Goal: Communication & Community: Ask a question

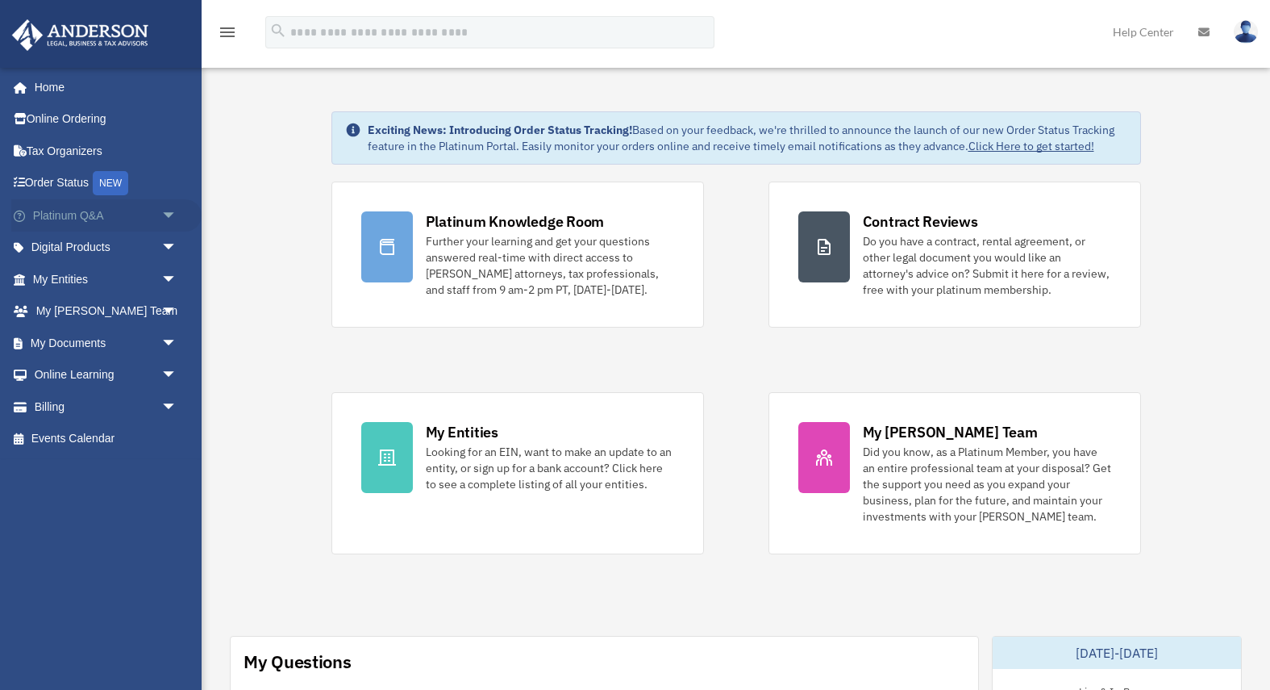
click at [171, 219] on span "arrow_drop_down" at bounding box center [177, 215] width 32 height 33
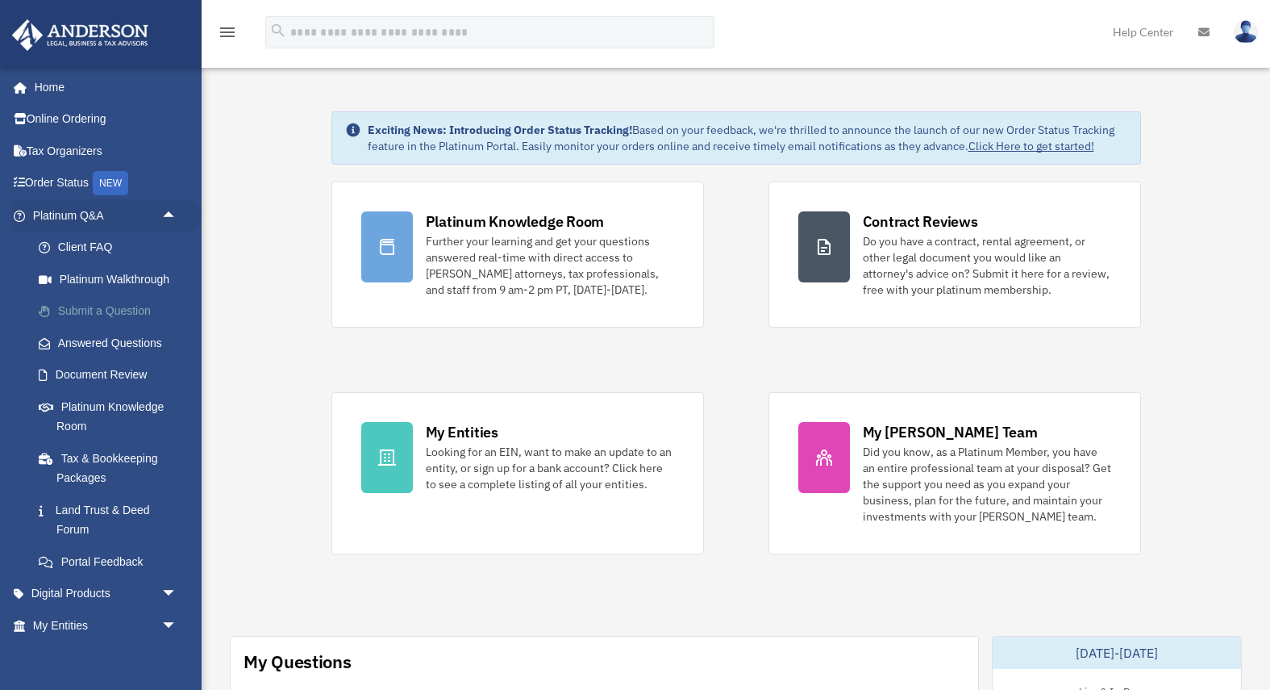
click at [133, 317] on link "Submit a Question" at bounding box center [112, 311] width 179 height 32
click at [144, 312] on link "Submit a Question" at bounding box center [112, 311] width 179 height 32
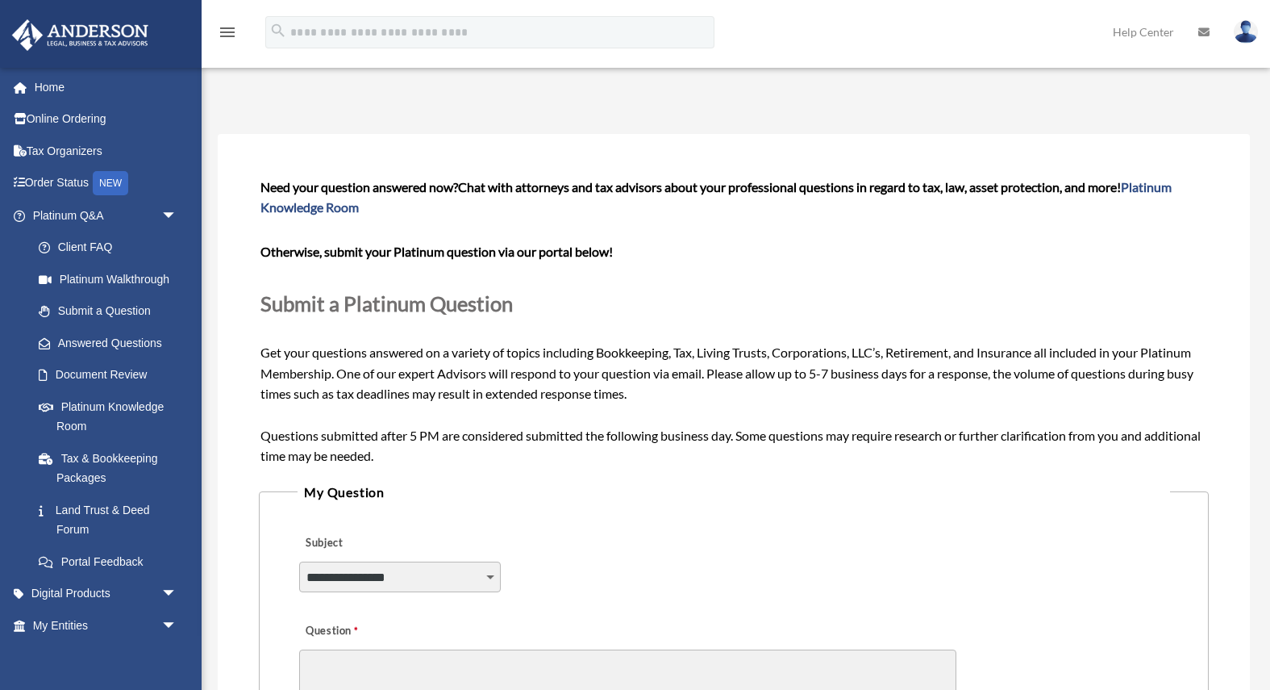
scroll to position [327, 0]
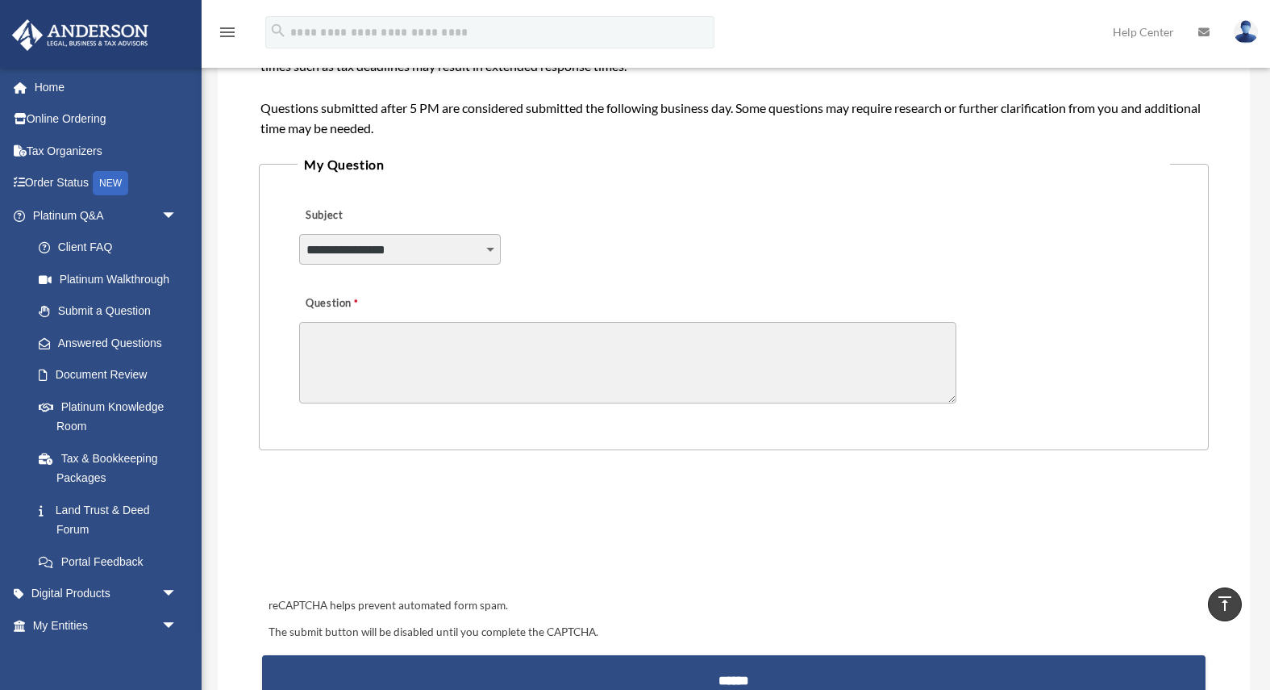
click at [465, 253] on select "**********" at bounding box center [400, 249] width 202 height 31
select select "******"
click at [461, 240] on select "**********" at bounding box center [400, 249] width 202 height 31
click at [402, 351] on textarea "Question" at bounding box center [627, 362] width 657 height 81
click at [542, 344] on textarea "**********" at bounding box center [627, 362] width 657 height 81
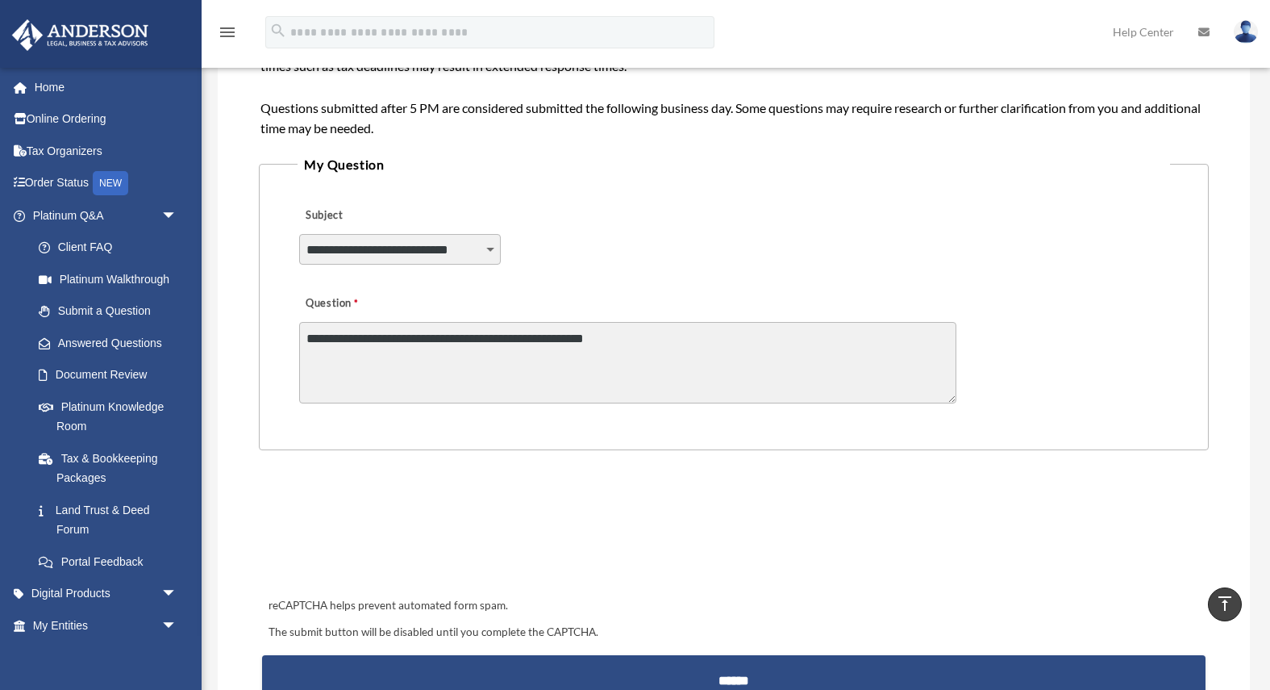
click at [648, 336] on textarea "**********" at bounding box center [627, 362] width 657 height 81
paste textarea "**********"
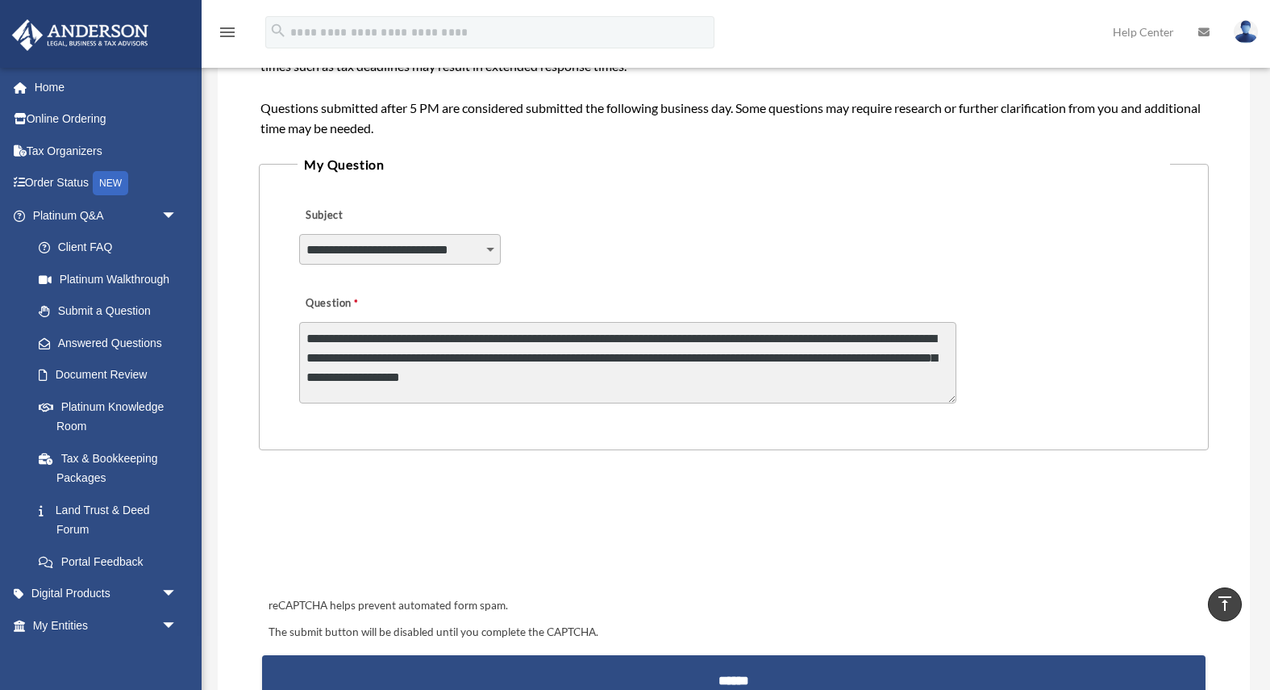
click at [523, 369] on textarea "**********" at bounding box center [627, 362] width 657 height 81
click at [643, 378] on textarea "**********" at bounding box center [627, 362] width 657 height 81
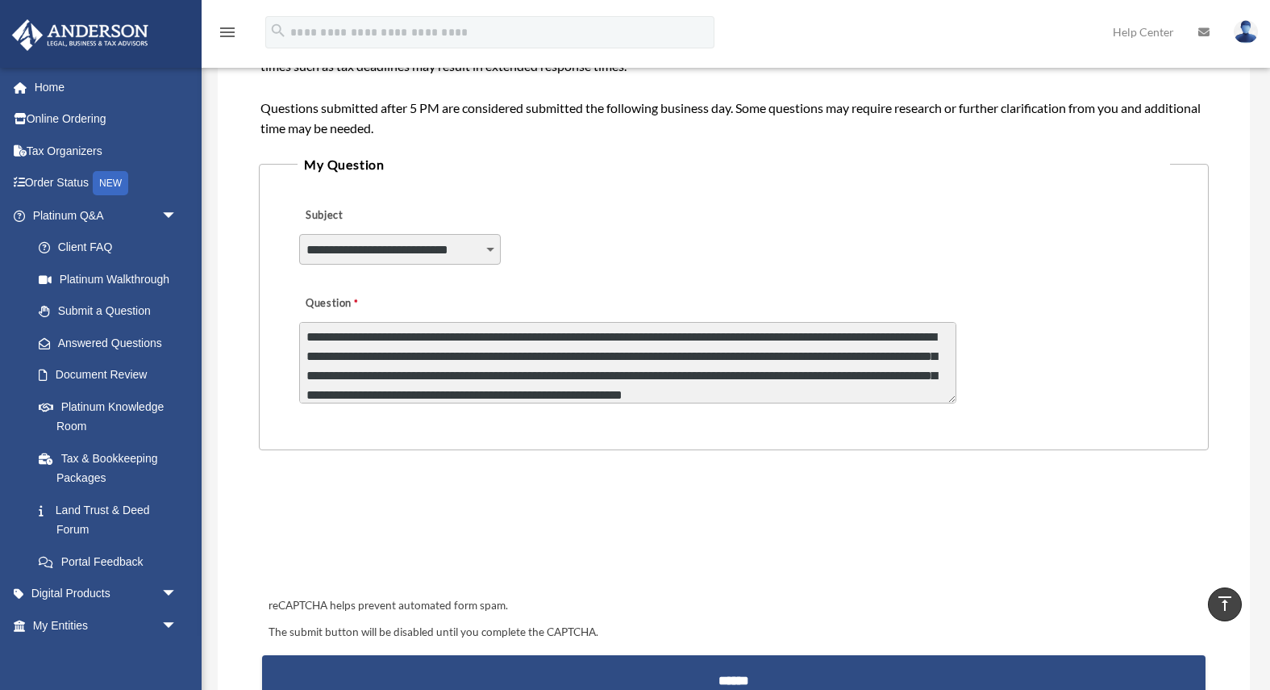
scroll to position [21, 0]
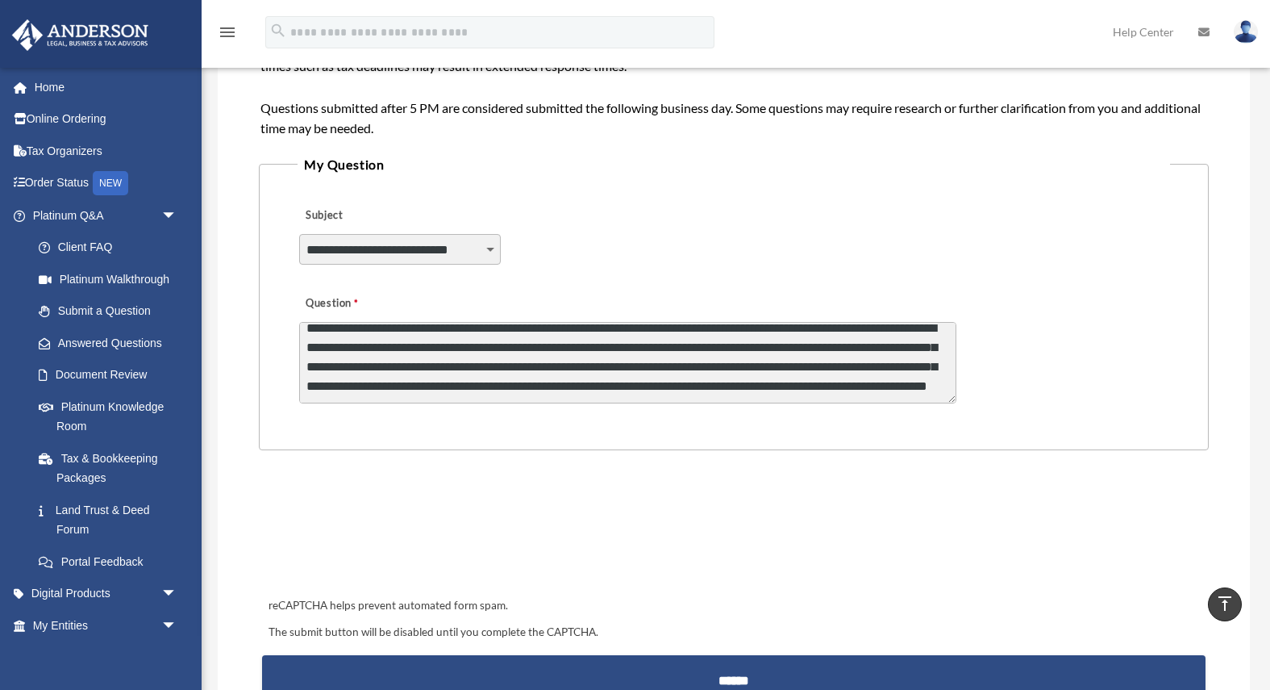
drag, startPoint x: 955, startPoint y: 400, endPoint x: 955, endPoint y: 469, distance: 69.4
click at [955, 469] on form "**********" at bounding box center [734, 276] width 950 height 857
drag, startPoint x: 953, startPoint y: 398, endPoint x: 953, endPoint y: 494, distance: 96.8
click at [953, 494] on form "**********" at bounding box center [734, 276] width 950 height 857
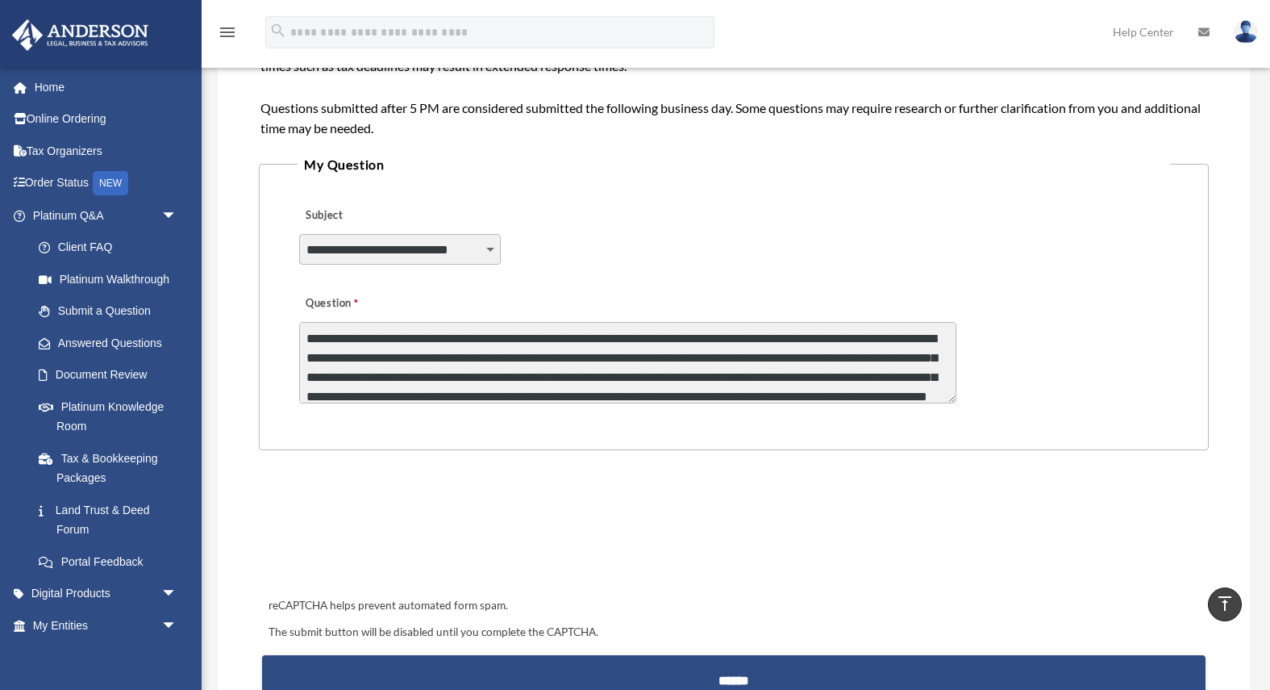
scroll to position [30, 0]
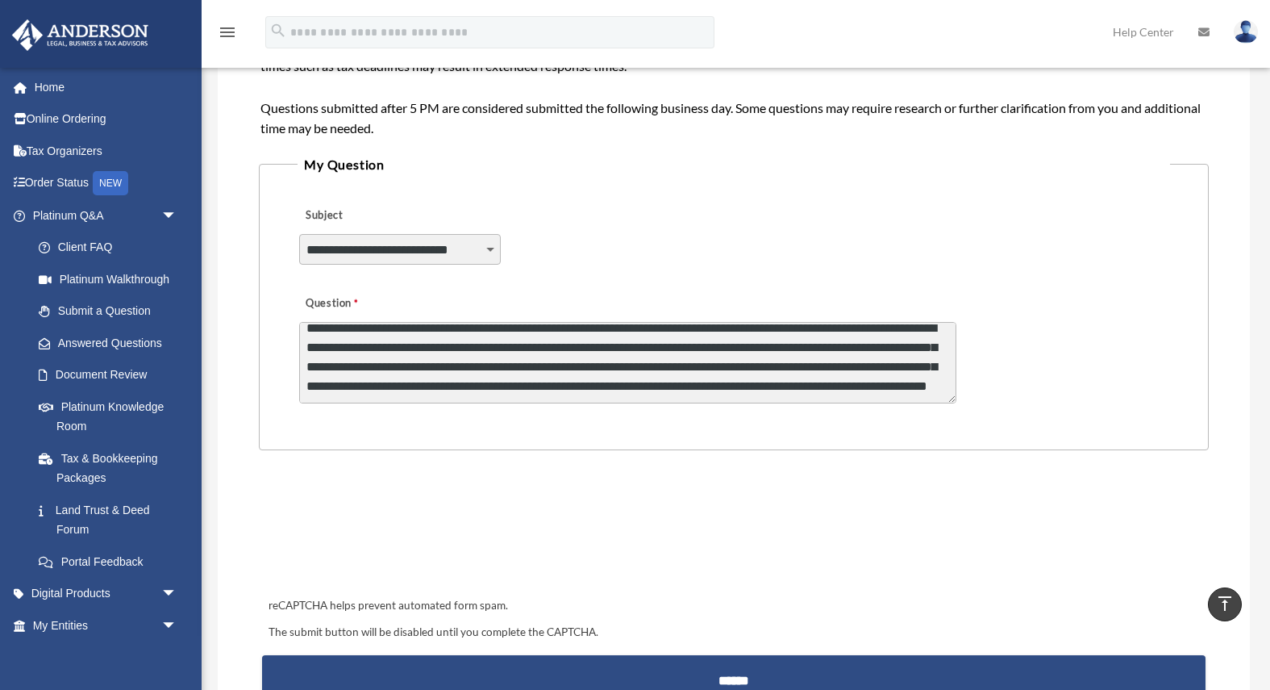
drag, startPoint x: 855, startPoint y: 394, endPoint x: 862, endPoint y: 434, distance: 40.2
click at [862, 434] on fieldset "**********" at bounding box center [734, 302] width 950 height 298
drag, startPoint x: 851, startPoint y: 393, endPoint x: 853, endPoint y: 414, distance: 21.0
click at [853, 414] on fieldset "**********" at bounding box center [734, 302] width 950 height 298
click at [850, 389] on textarea "**********" at bounding box center [627, 362] width 657 height 81
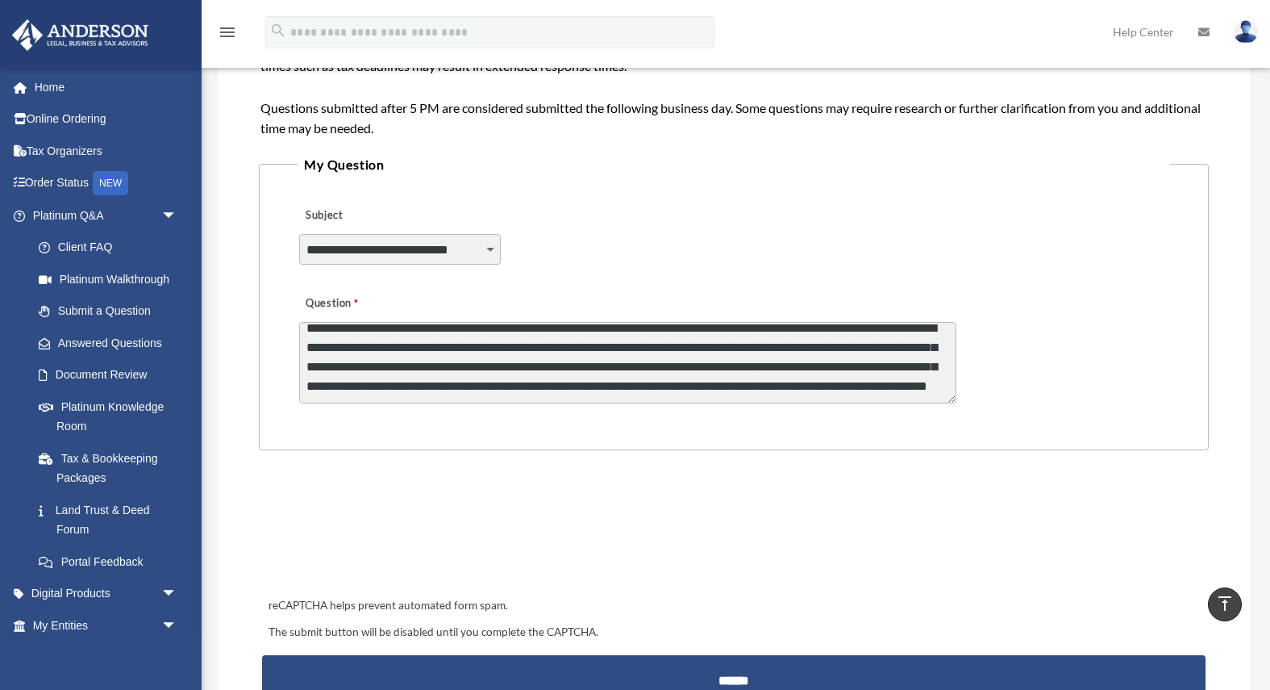
drag, startPoint x: 841, startPoint y: 394, endPoint x: 841, endPoint y: 386, distance: 8.9
click at [841, 386] on textarea "**********" at bounding box center [627, 362] width 657 height 81
drag, startPoint x: 950, startPoint y: 402, endPoint x: 949, endPoint y: 528, distance: 126.6
click at [949, 528] on form "**********" at bounding box center [734, 276] width 950 height 857
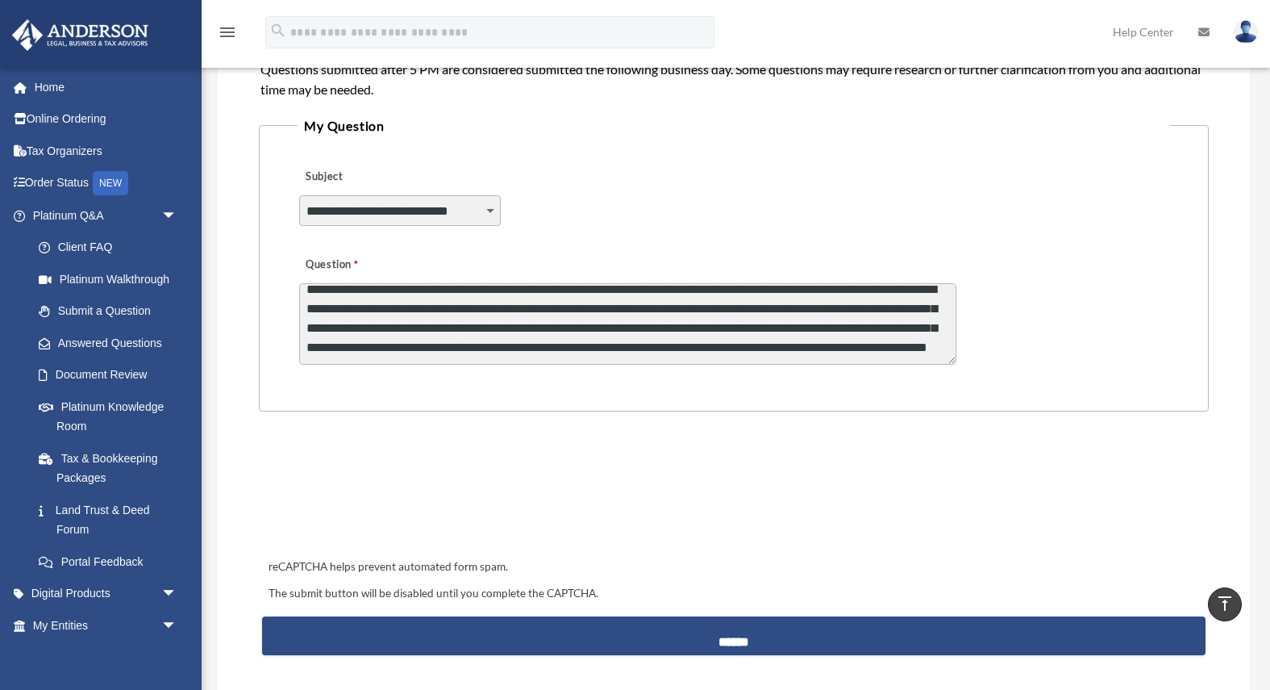
scroll to position [382, 0]
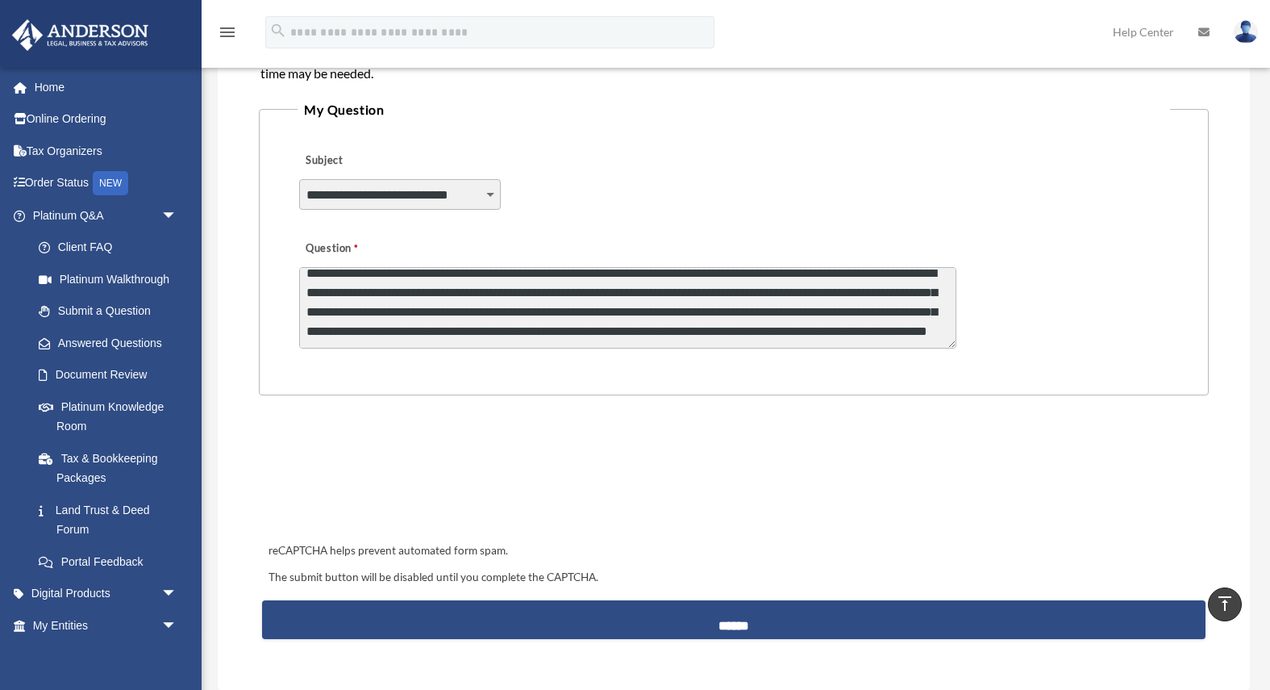
type textarea "**********"
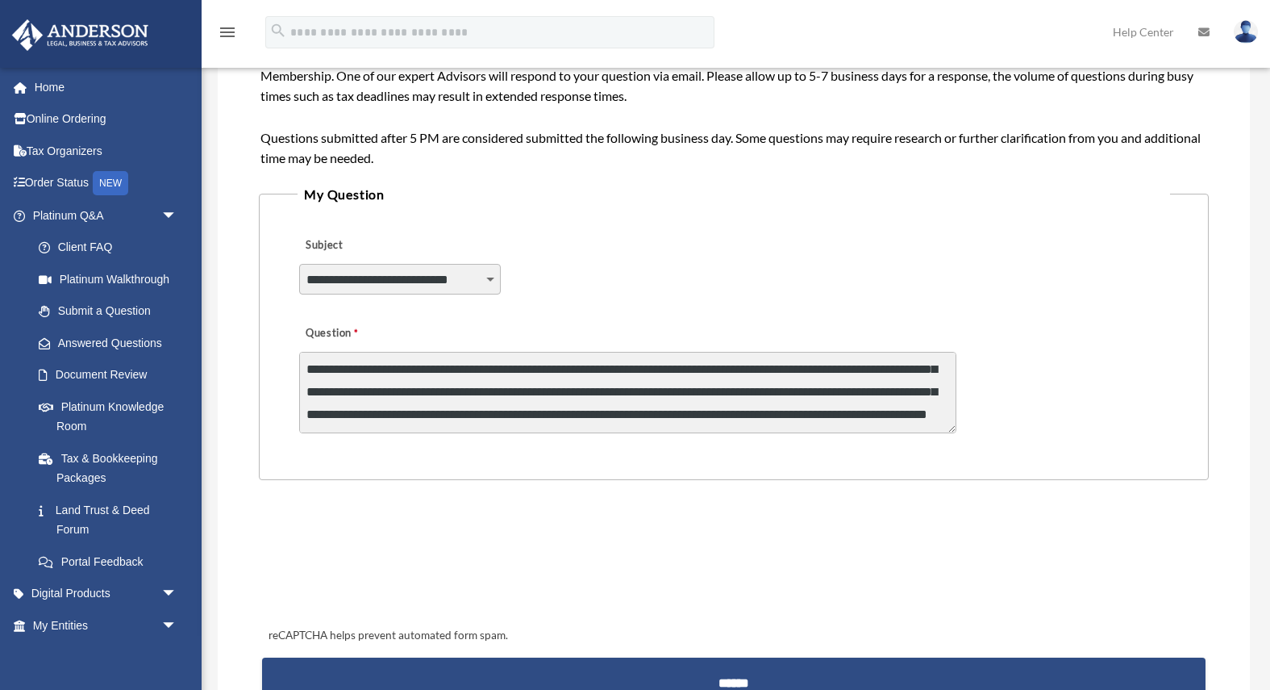
scroll to position [295, 0]
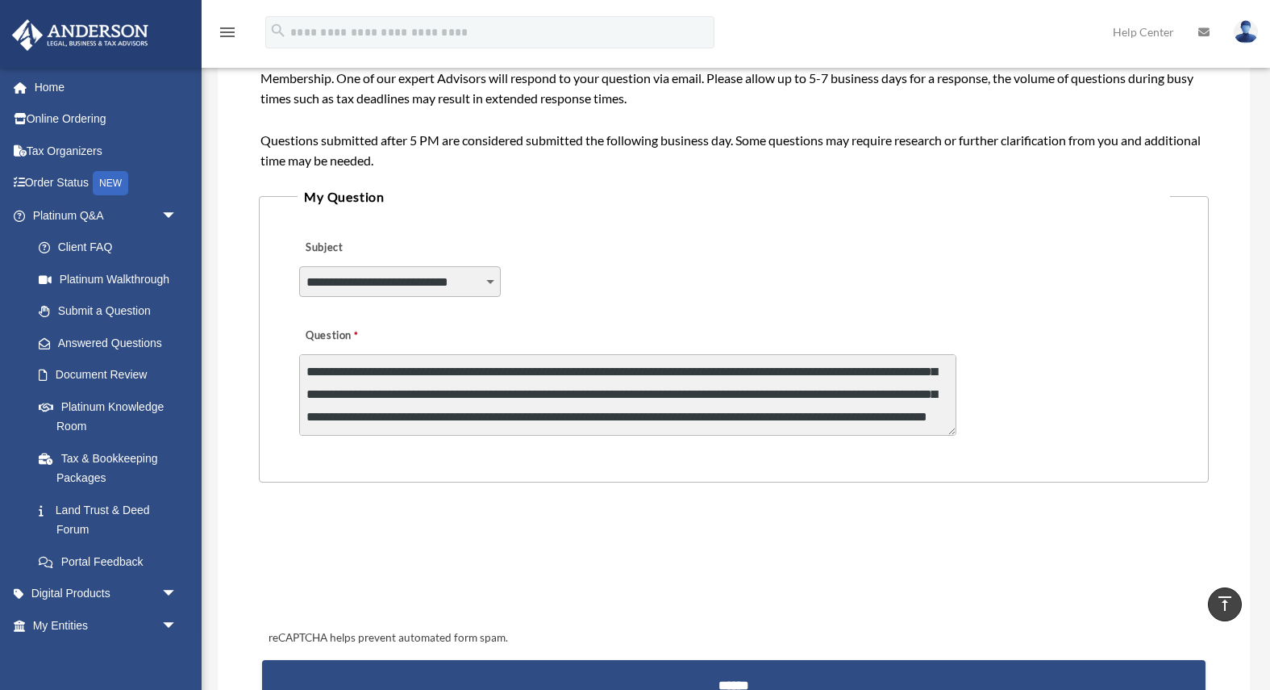
drag, startPoint x: 953, startPoint y: 432, endPoint x: 952, endPoint y: 512, distance: 80.7
click at [952, 512] on form "**********" at bounding box center [734, 294] width 950 height 829
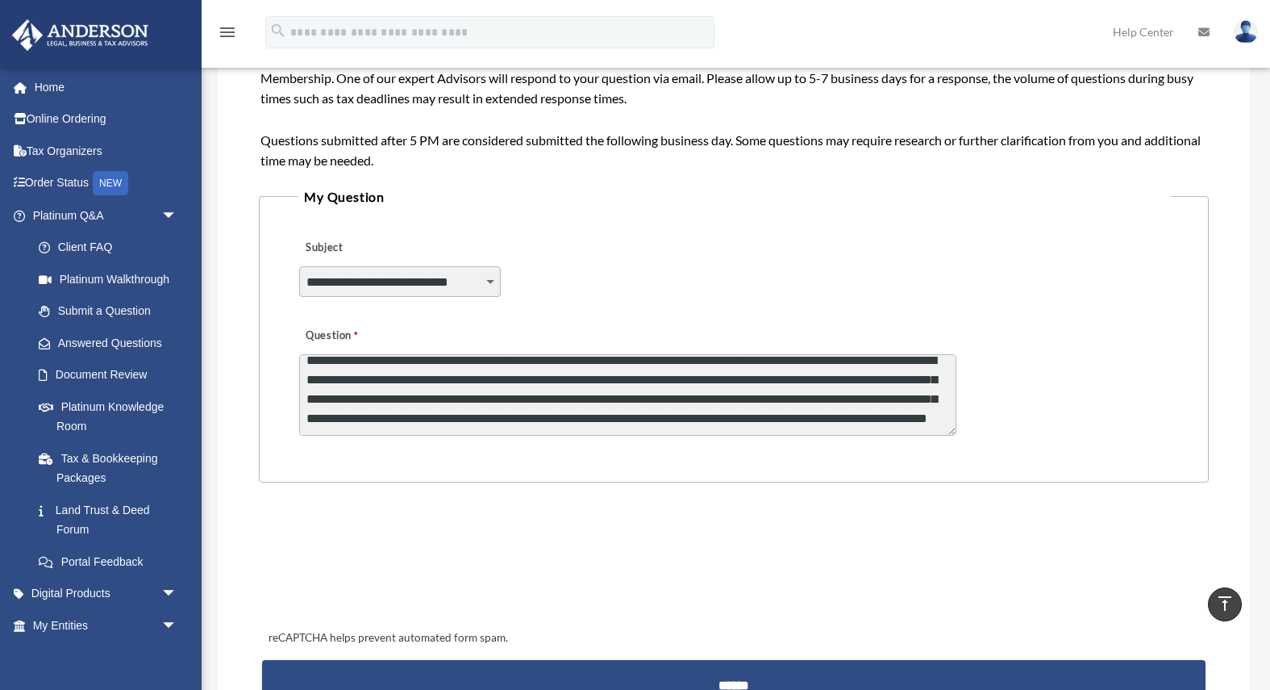
scroll to position [30, 0]
click at [840, 435] on textarea "**********" at bounding box center [627, 394] width 657 height 81
drag, startPoint x: 840, startPoint y: 419, endPoint x: 853, endPoint y: 461, distance: 43.4
click at [853, 461] on fieldset "**********" at bounding box center [734, 335] width 950 height 298
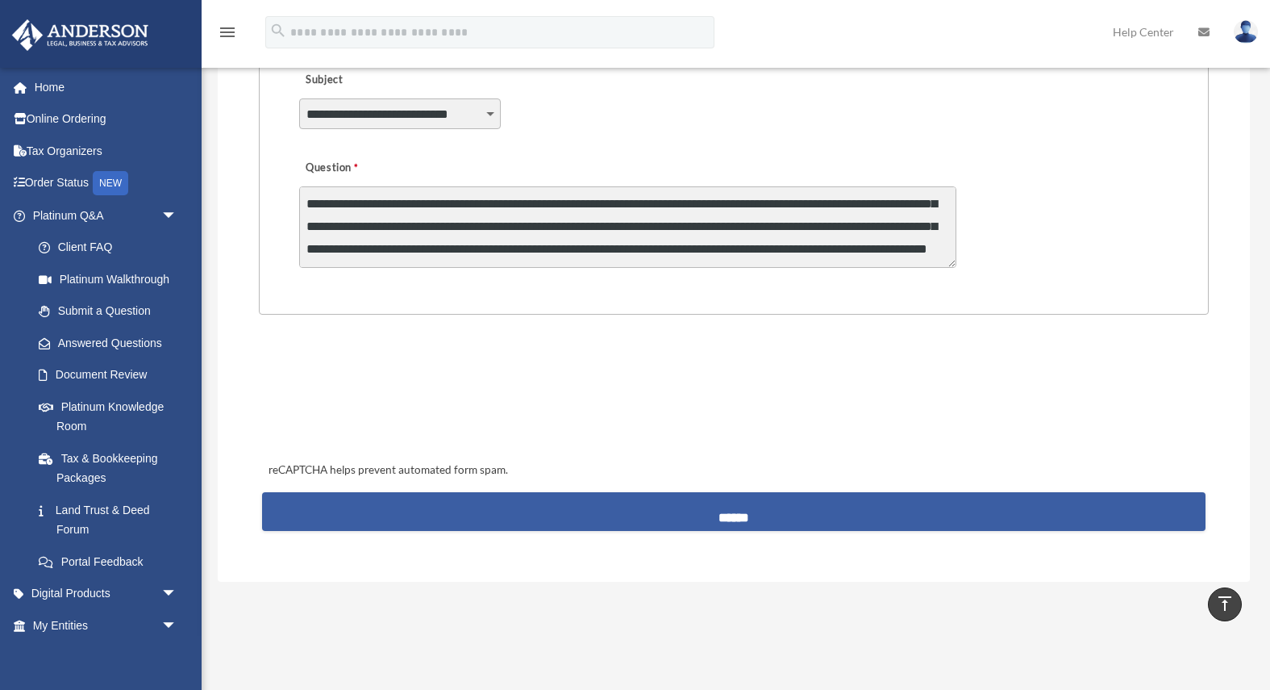
scroll to position [31, 0]
click at [840, 506] on input "******" at bounding box center [734, 511] width 944 height 39
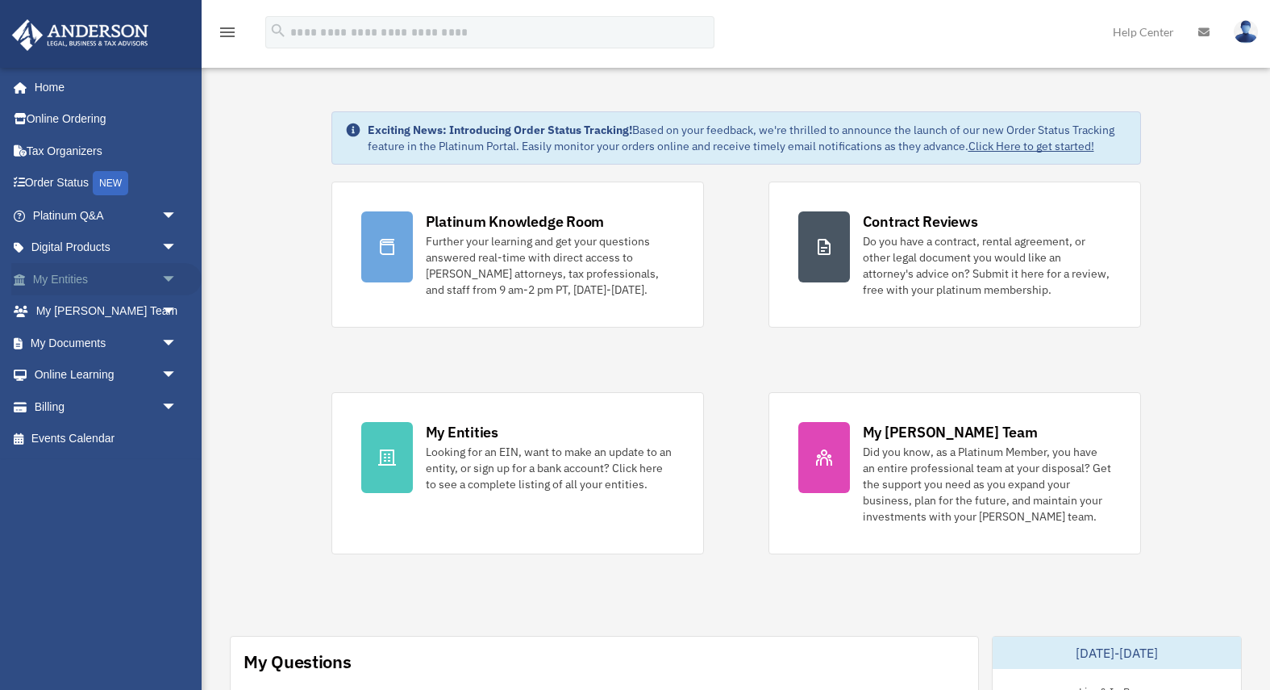
click at [110, 279] on link "My Entities arrow_drop_down" at bounding box center [106, 279] width 190 height 32
click at [174, 219] on span "arrow_drop_down" at bounding box center [177, 215] width 32 height 33
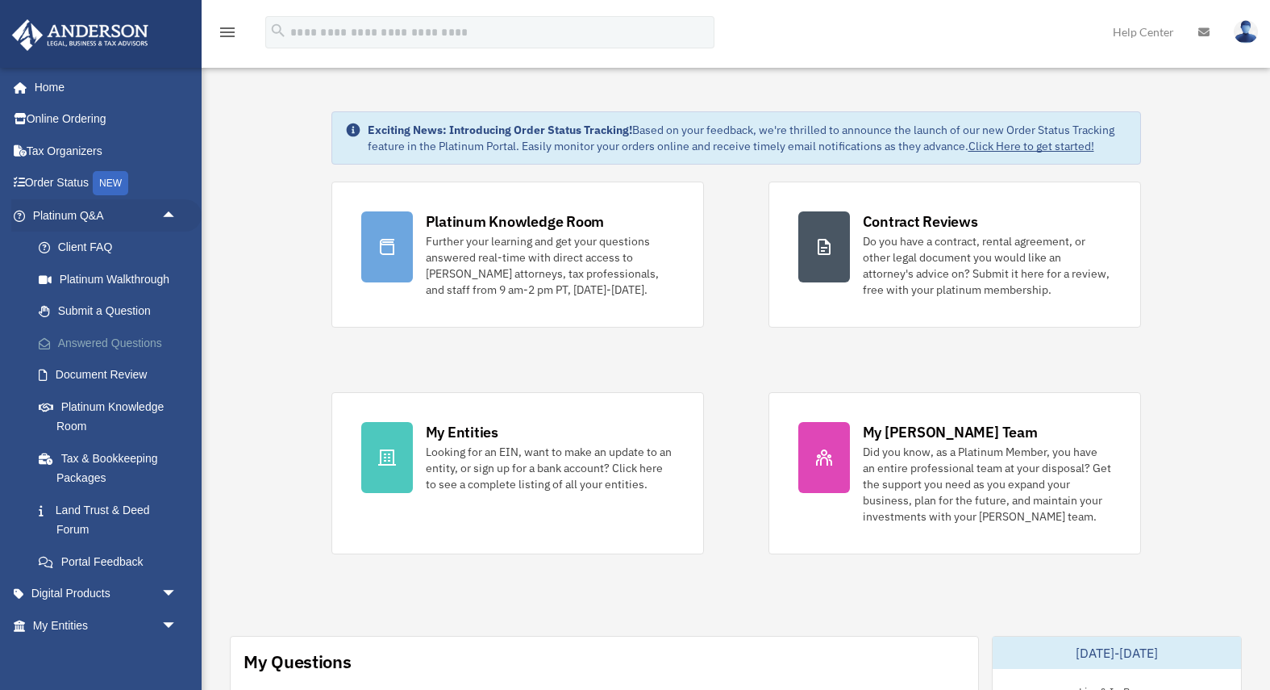
click at [118, 344] on link "Answered Questions" at bounding box center [112, 343] width 179 height 32
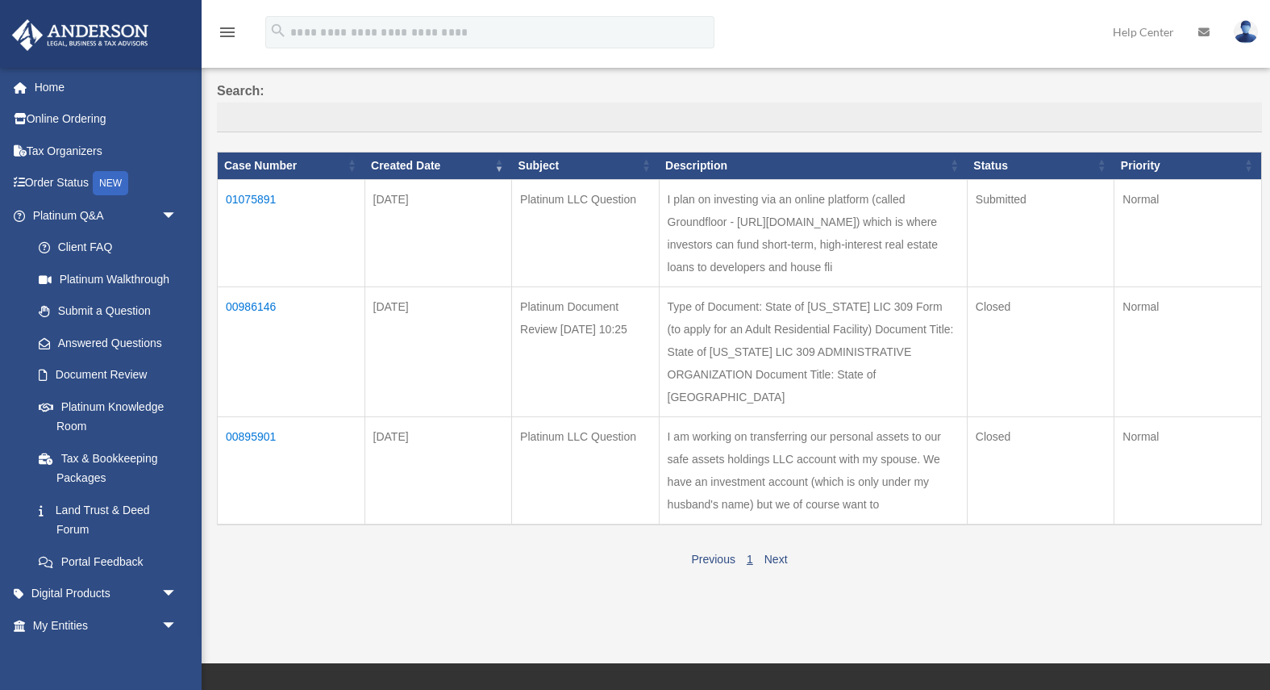
scroll to position [74, 0]
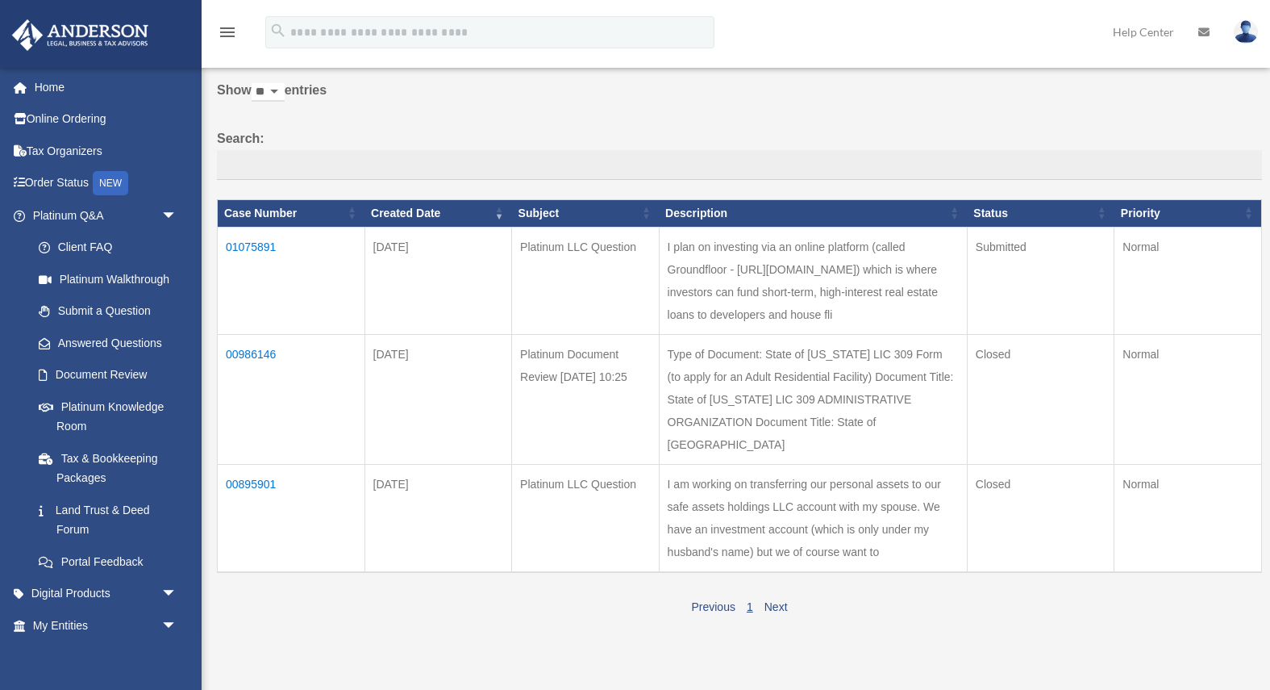
click at [251, 464] on td "00895901" at bounding box center [292, 518] width 148 height 108
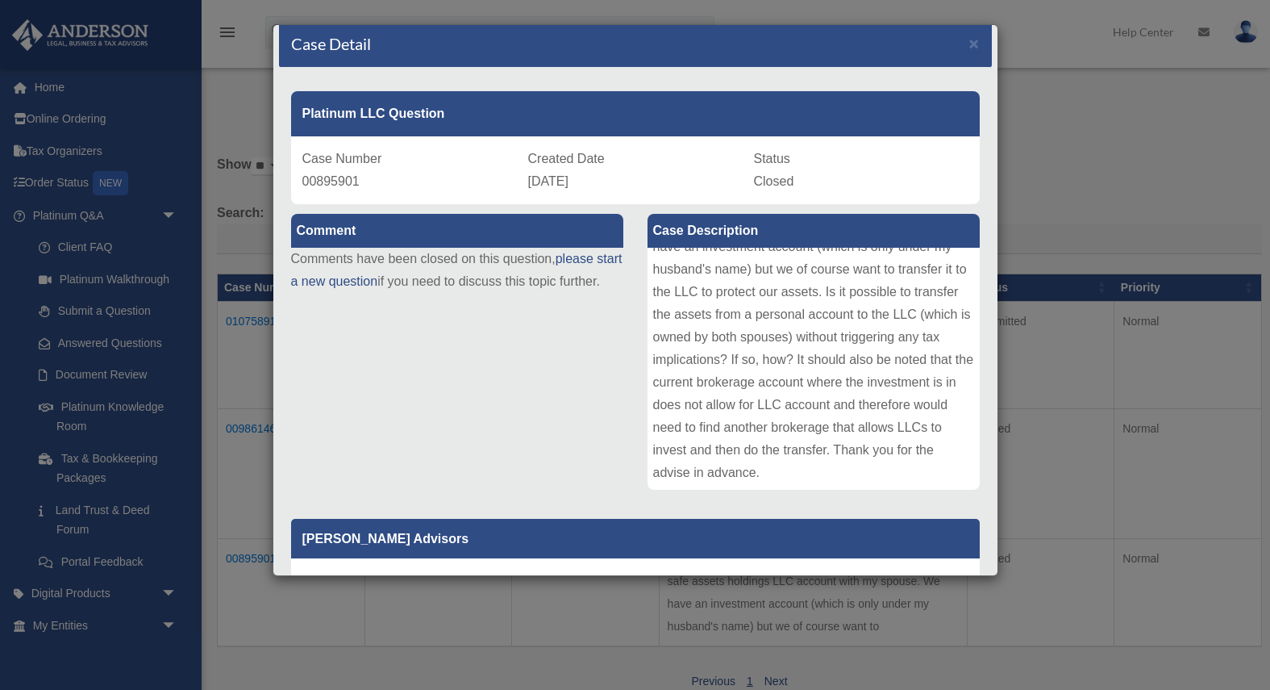
scroll to position [0, 0]
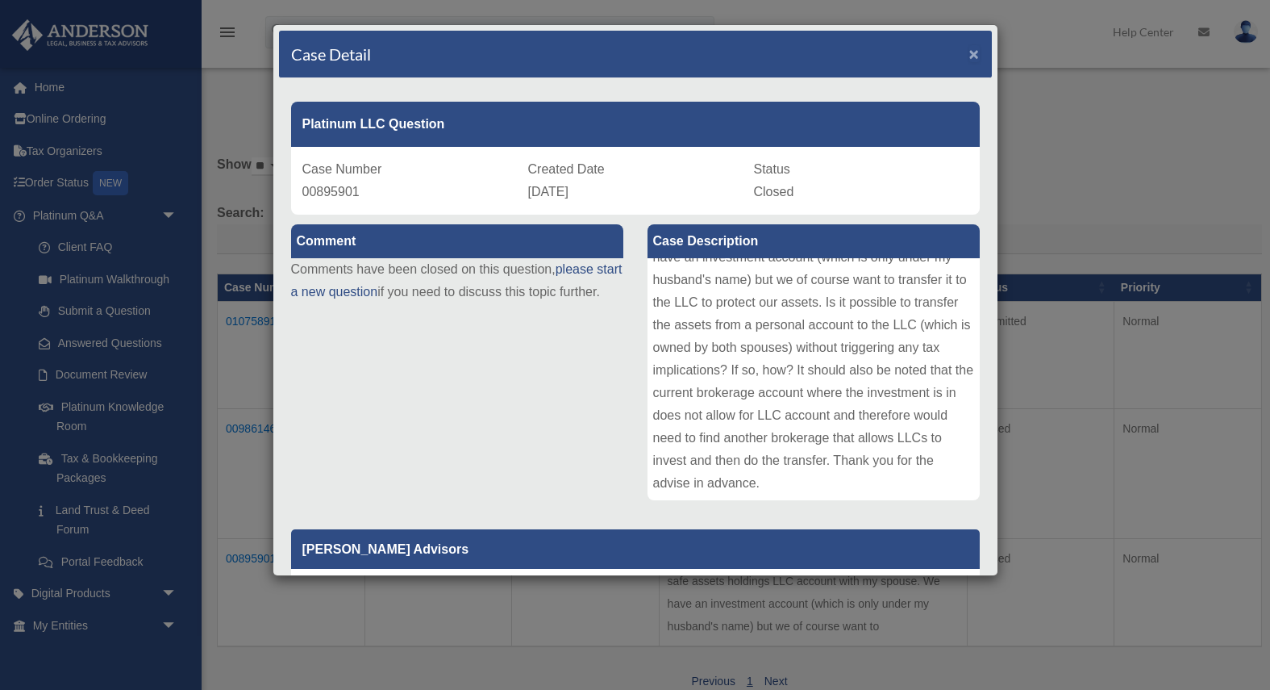
click at [970, 56] on span "×" at bounding box center [974, 53] width 10 height 19
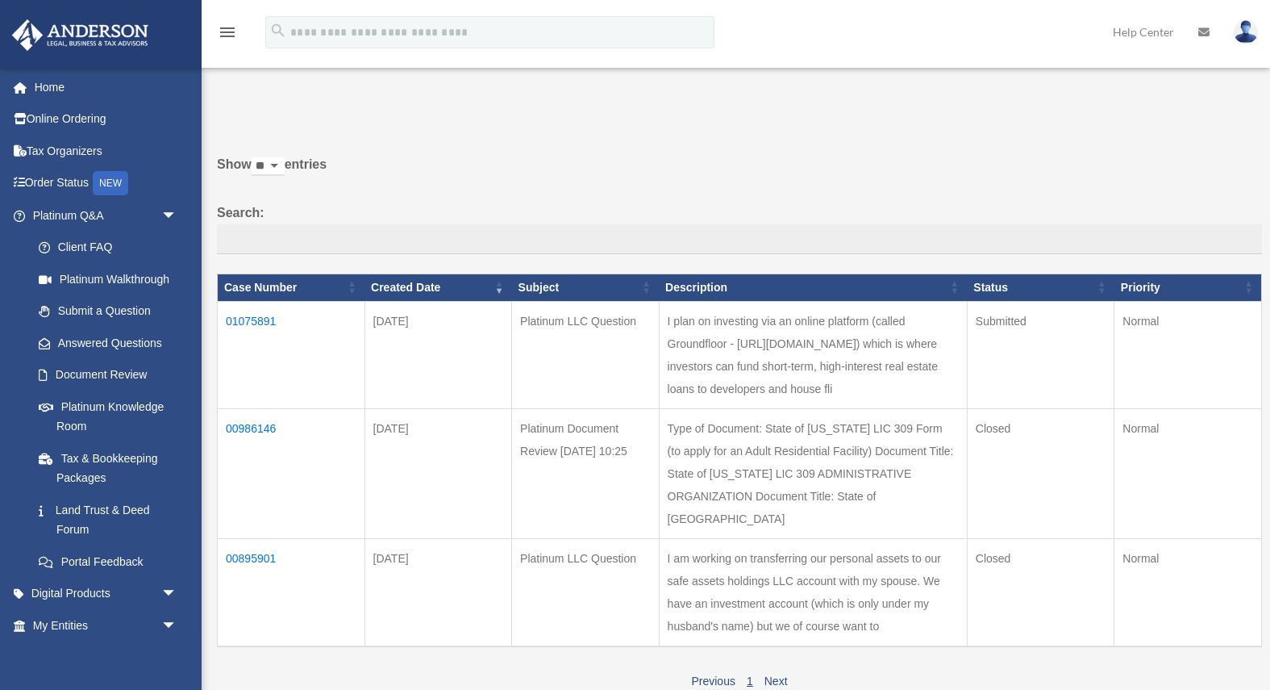
drag, startPoint x: 893, startPoint y: 394, endPoint x: 878, endPoint y: 390, distance: 15.1
click at [878, 386] on td "I plan on investing via an online platform (called Groundfloor - https://ground…" at bounding box center [813, 354] width 308 height 107
click at [878, 390] on td "I plan on investing via an online platform (called Groundfloor - https://ground…" at bounding box center [813, 354] width 308 height 107
drag, startPoint x: 807, startPoint y: 366, endPoint x: 864, endPoint y: 401, distance: 66.3
click at [864, 401] on td "I plan on investing via an online platform (called Groundfloor - https://ground…" at bounding box center [813, 354] width 308 height 107
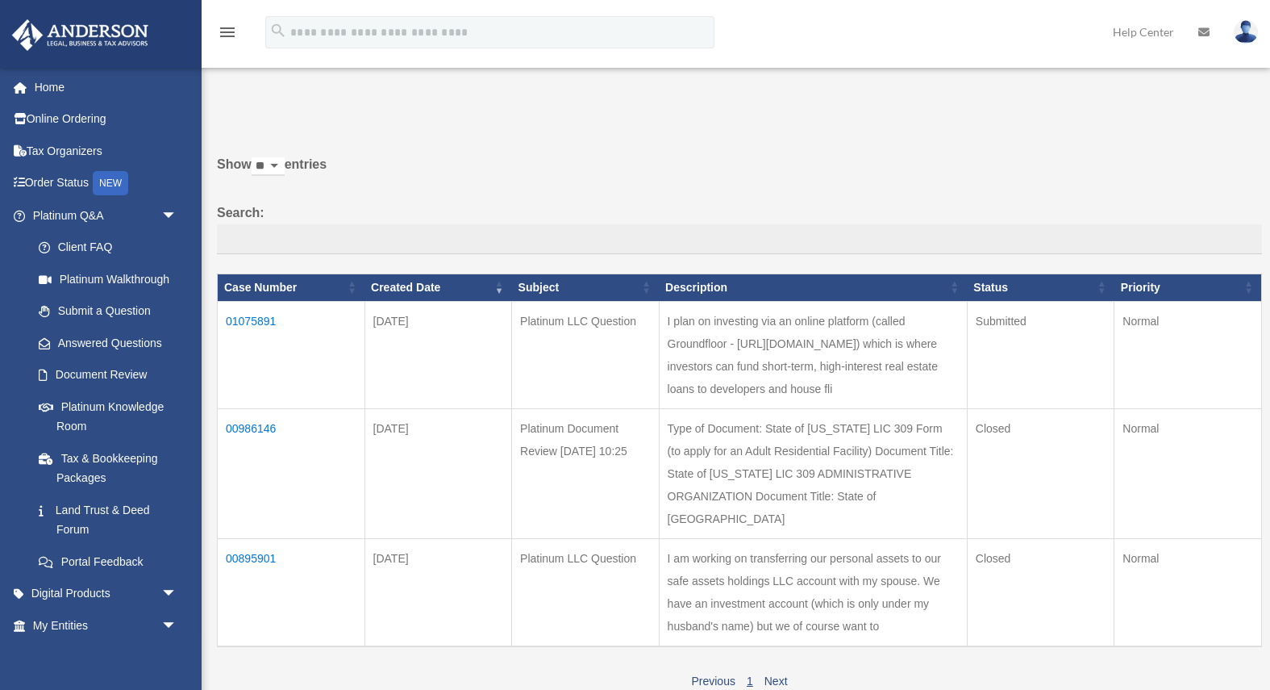
click at [864, 401] on td "I plan on investing via an online platform (called Groundfloor - https://ground…" at bounding box center [813, 354] width 308 height 107
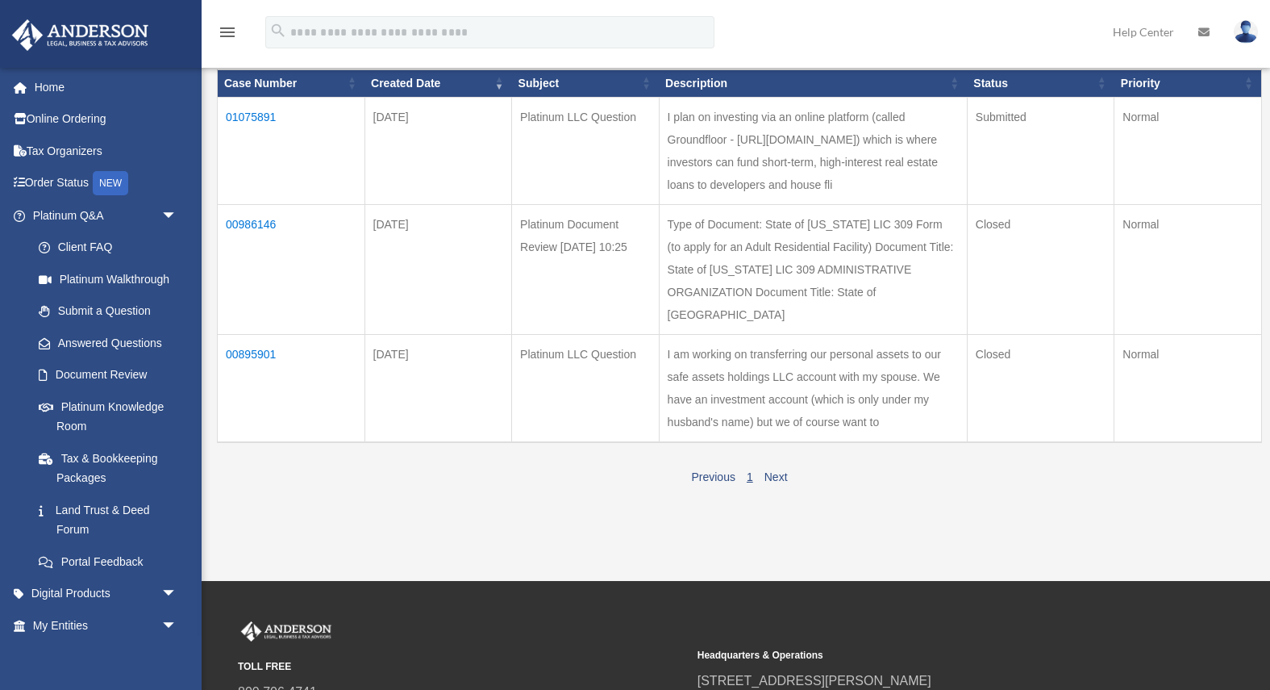
scroll to position [252, 0]
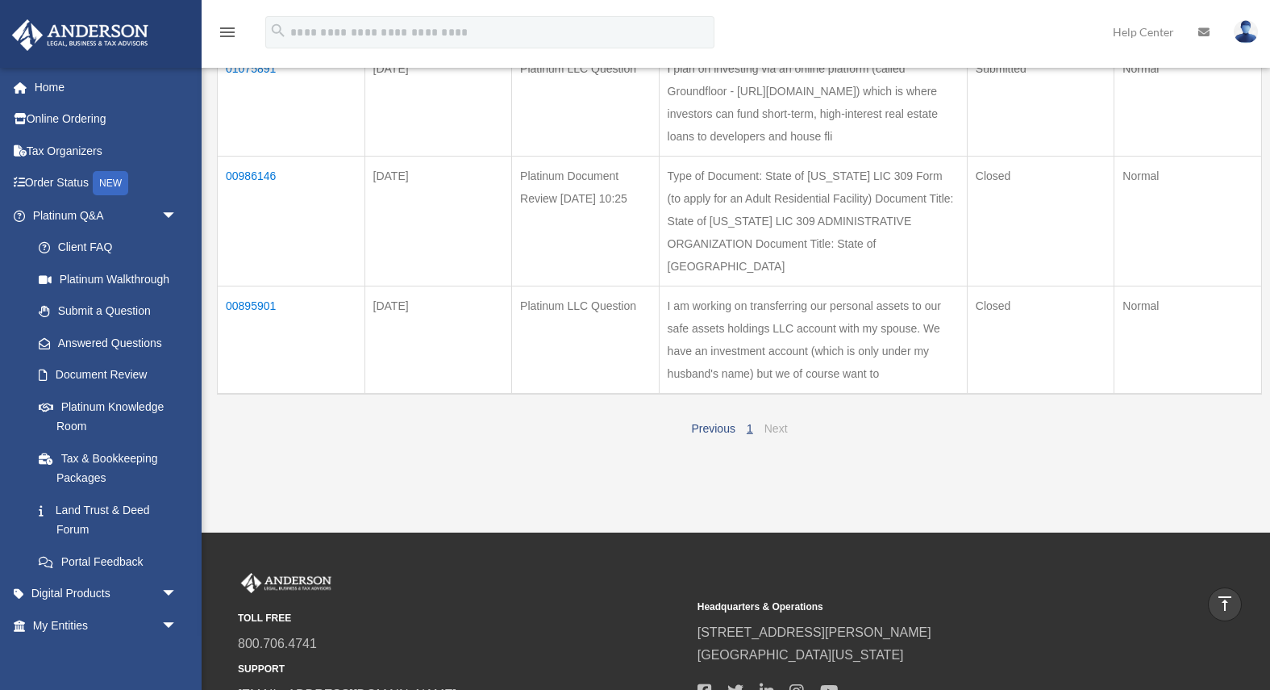
click at [773, 422] on link "Next" at bounding box center [776, 428] width 23 height 13
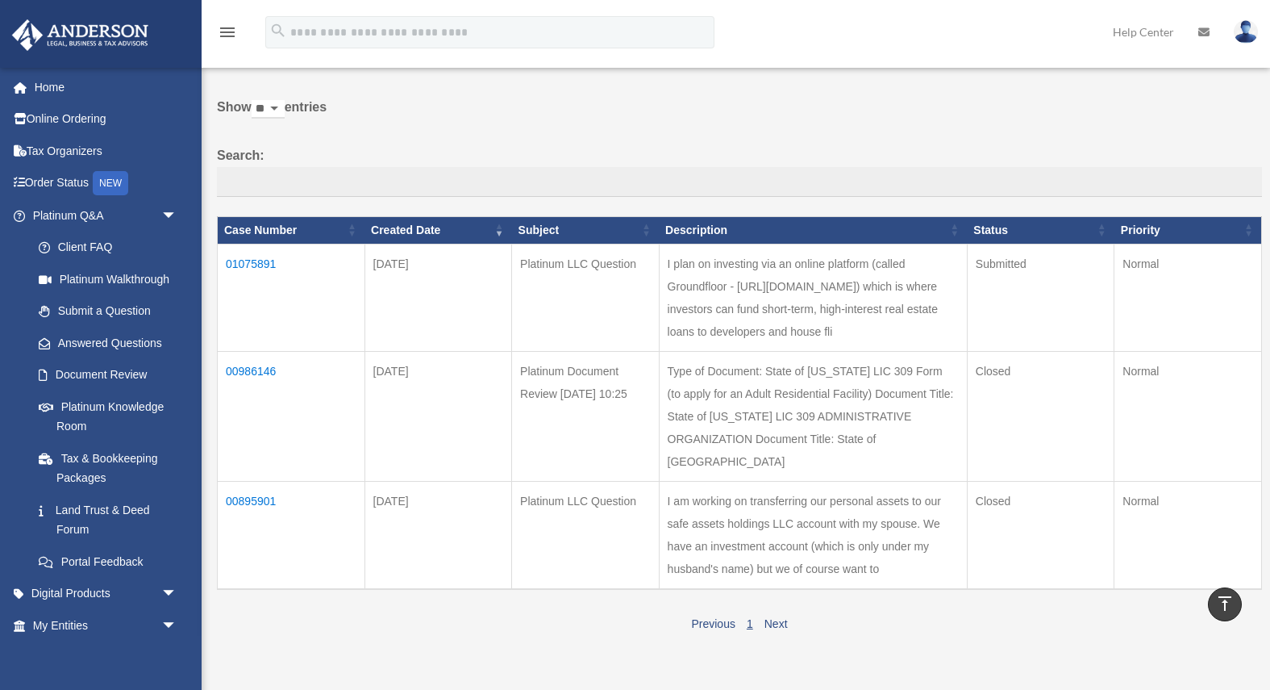
scroll to position [0, 0]
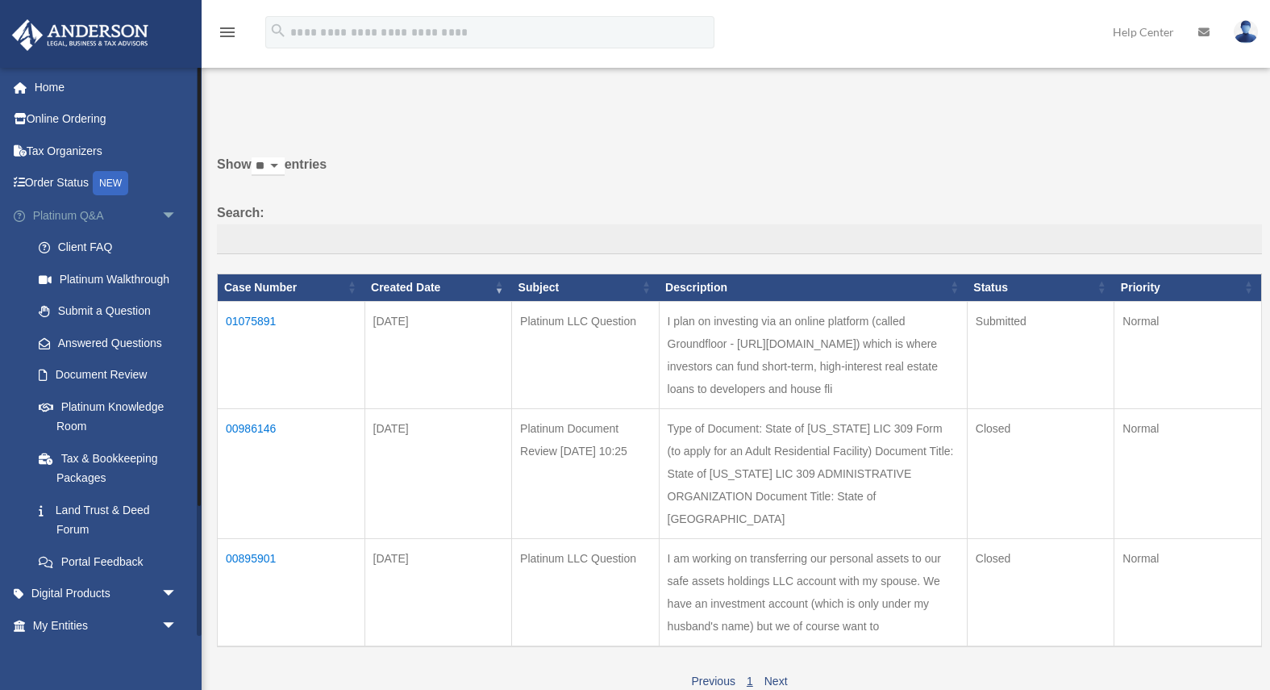
click at [85, 221] on link "Platinum Q&A arrow_drop_down" at bounding box center [106, 215] width 190 height 32
click at [118, 456] on link "Tax & Bookkeeping Packages" at bounding box center [112, 468] width 179 height 52
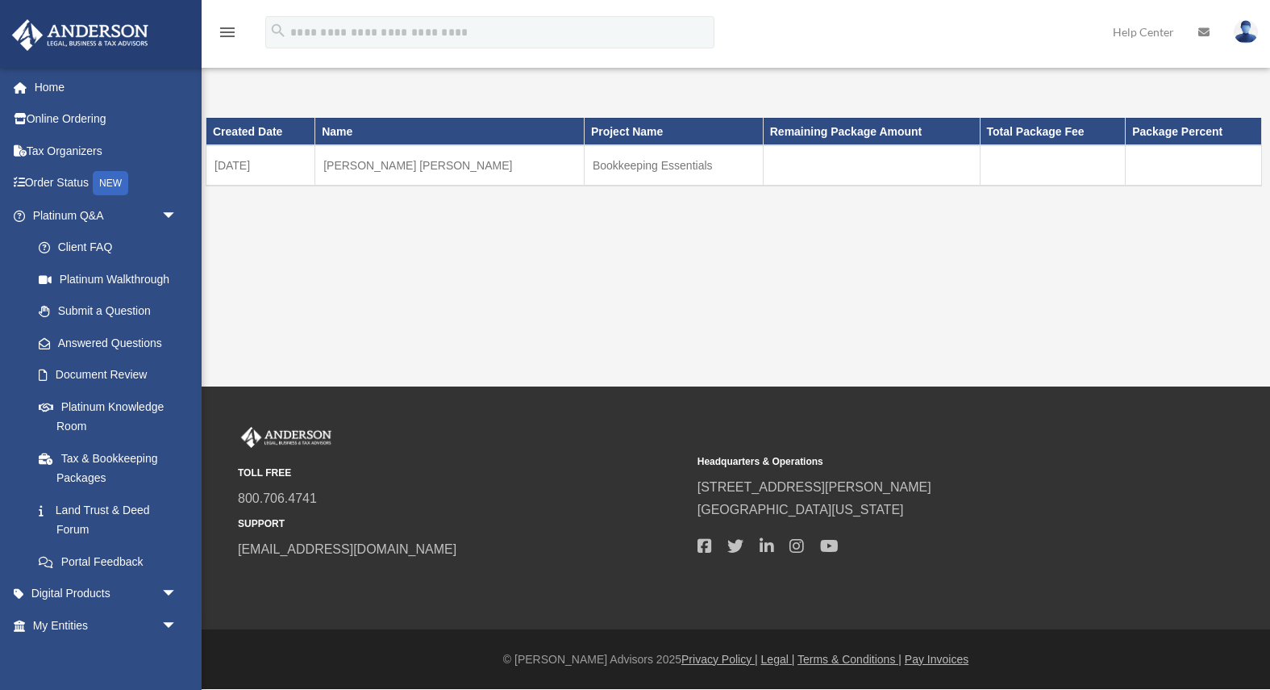
drag, startPoint x: 227, startPoint y: 168, endPoint x: 632, endPoint y: 168, distance: 404.9
click at [632, 168] on tr "[DATE] [PERSON_NAME] [PERSON_NAME] Bookkeeping Essentials" at bounding box center [734, 165] width 1056 height 40
click at [632, 168] on td "Bookkeeping Essentials" at bounding box center [673, 165] width 179 height 40
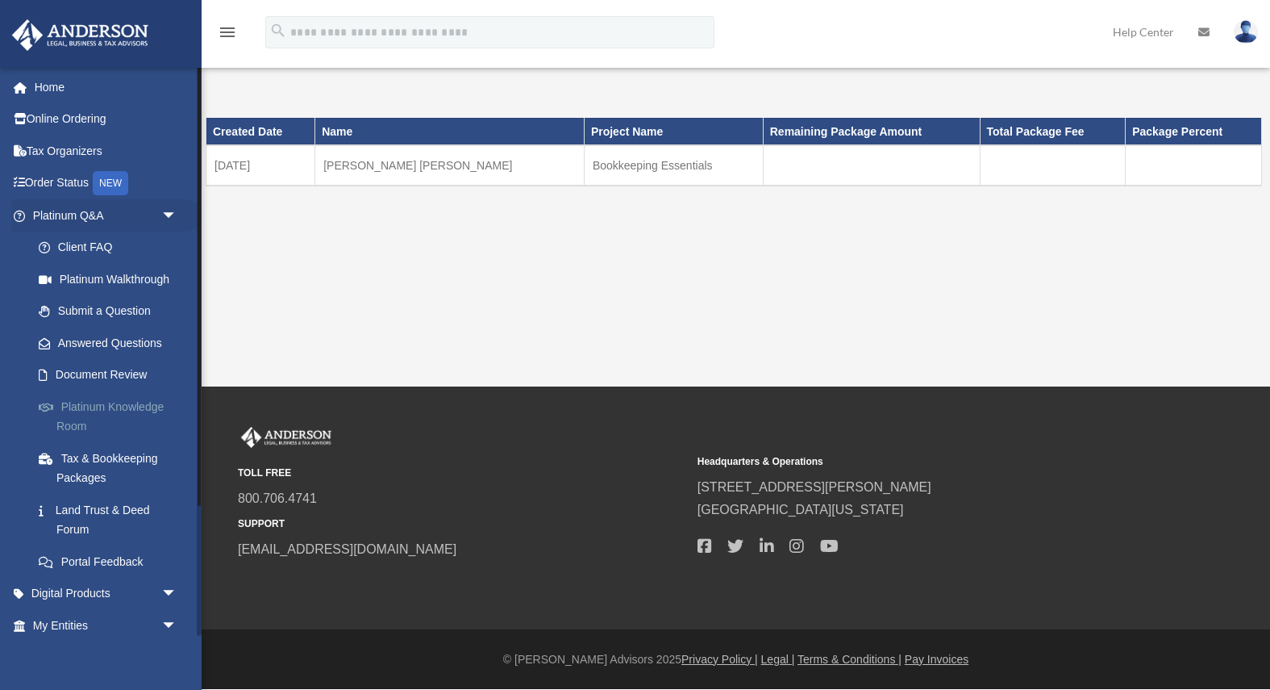
click at [122, 413] on link "Platinum Knowledge Room" at bounding box center [112, 416] width 179 height 52
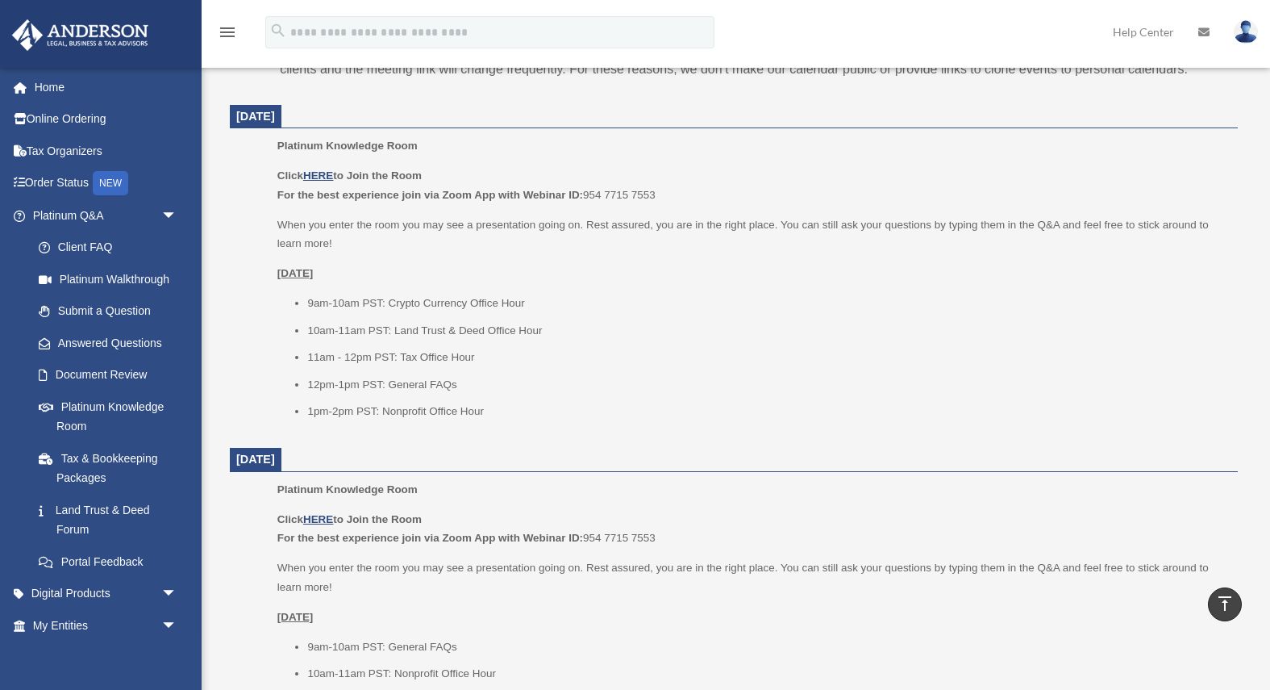
scroll to position [613, 0]
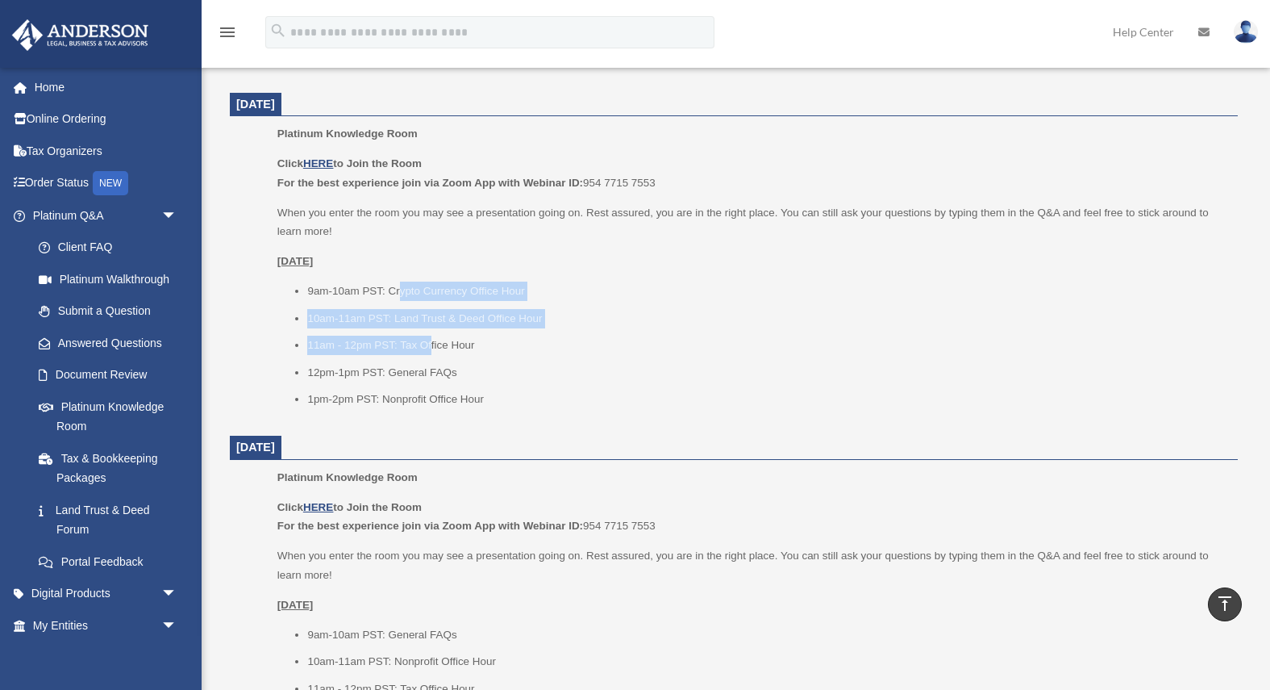
drag, startPoint x: 399, startPoint y: 287, endPoint x: 429, endPoint y: 347, distance: 66.7
click at [429, 347] on ul "9am-10am PST: Crypto Currency Office Hour 10am-11am PST: Land Trust & Deed Offi…" at bounding box center [751, 344] width 949 height 127
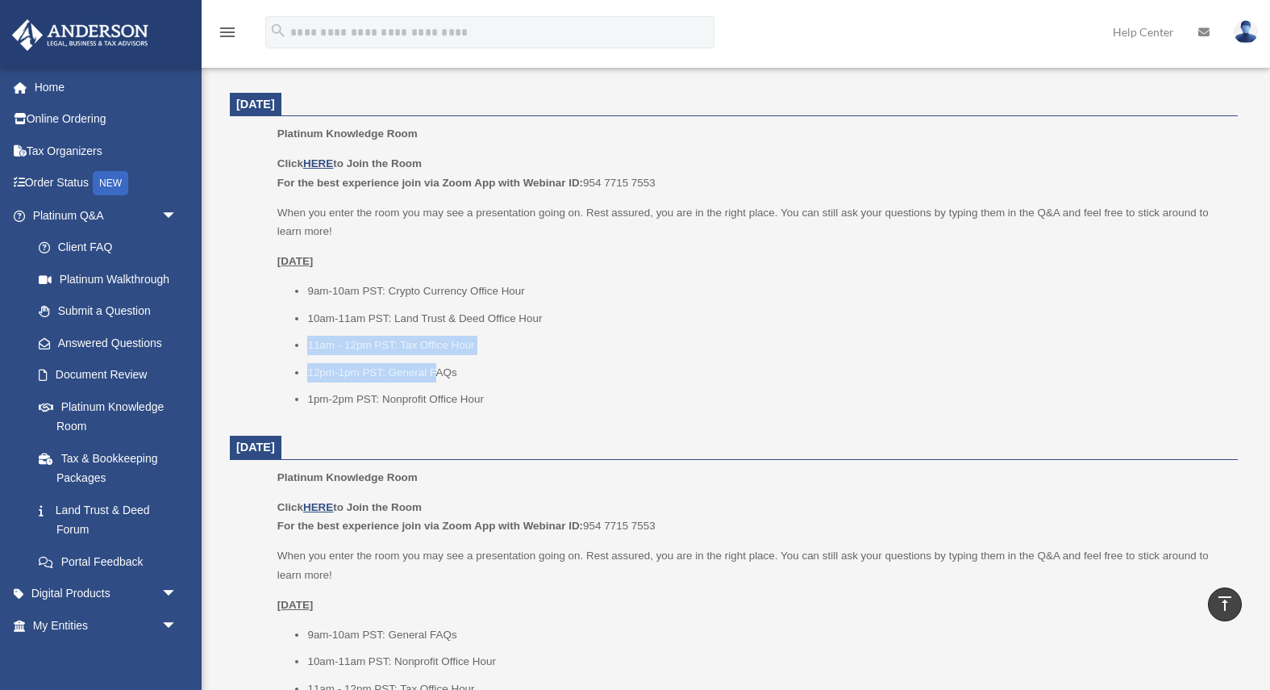
drag, startPoint x: 438, startPoint y: 377, endPoint x: 410, endPoint y: 333, distance: 52.6
click at [410, 334] on ul "9am-10am PST: Crypto Currency Office Hour 10am-11am PST: Land Trust & Deed Offi…" at bounding box center [751, 344] width 949 height 127
click at [410, 333] on ul "9am-10am PST: Crypto Currency Office Hour 10am-11am PST: Land Trust & Deed Offi…" at bounding box center [751, 344] width 949 height 127
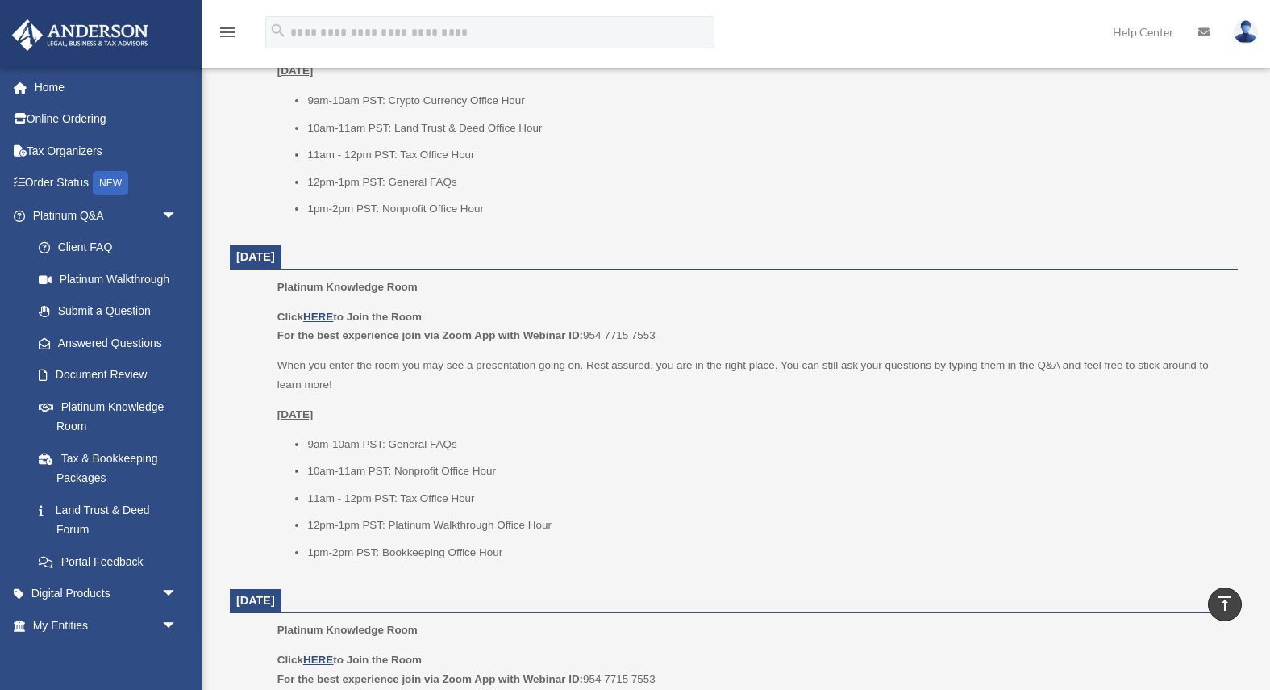
scroll to position [805, 0]
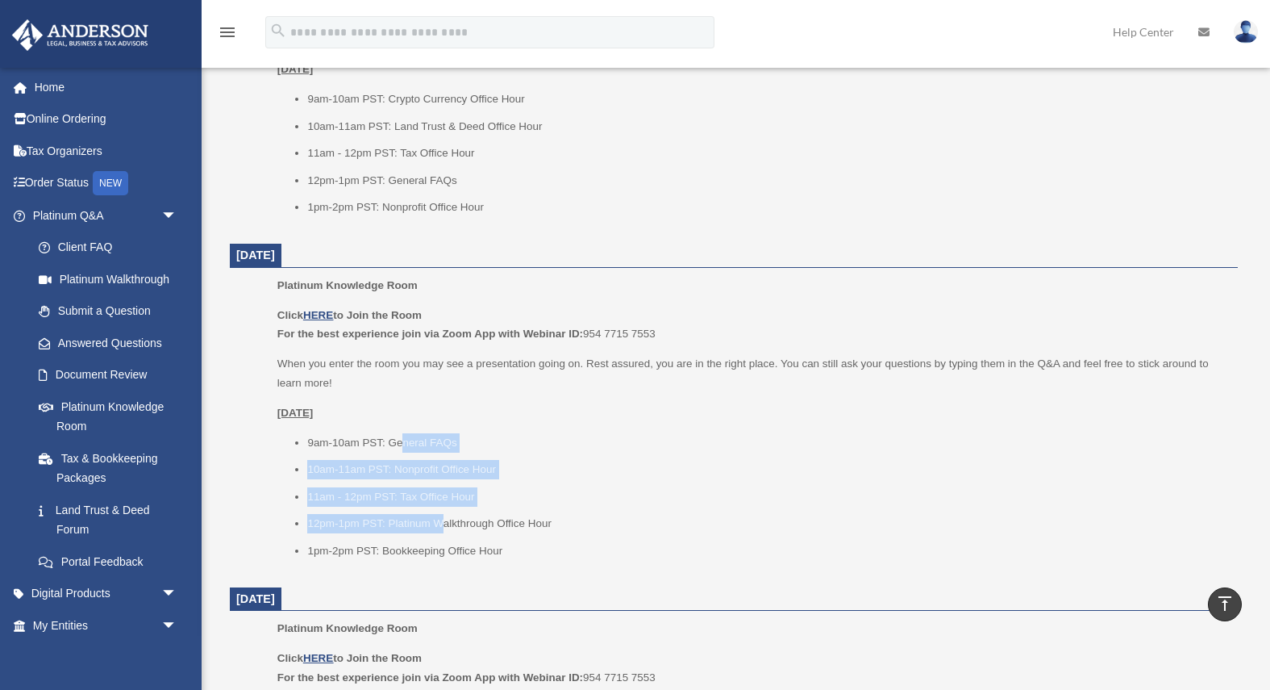
drag, startPoint x: 400, startPoint y: 441, endPoint x: 438, endPoint y: 522, distance: 89.1
click at [438, 522] on ul "9am-10am PST: General FAQs 10am-11am PST: Nonprofit Office Hour 11am - 12pm PST…" at bounding box center [751, 496] width 949 height 127
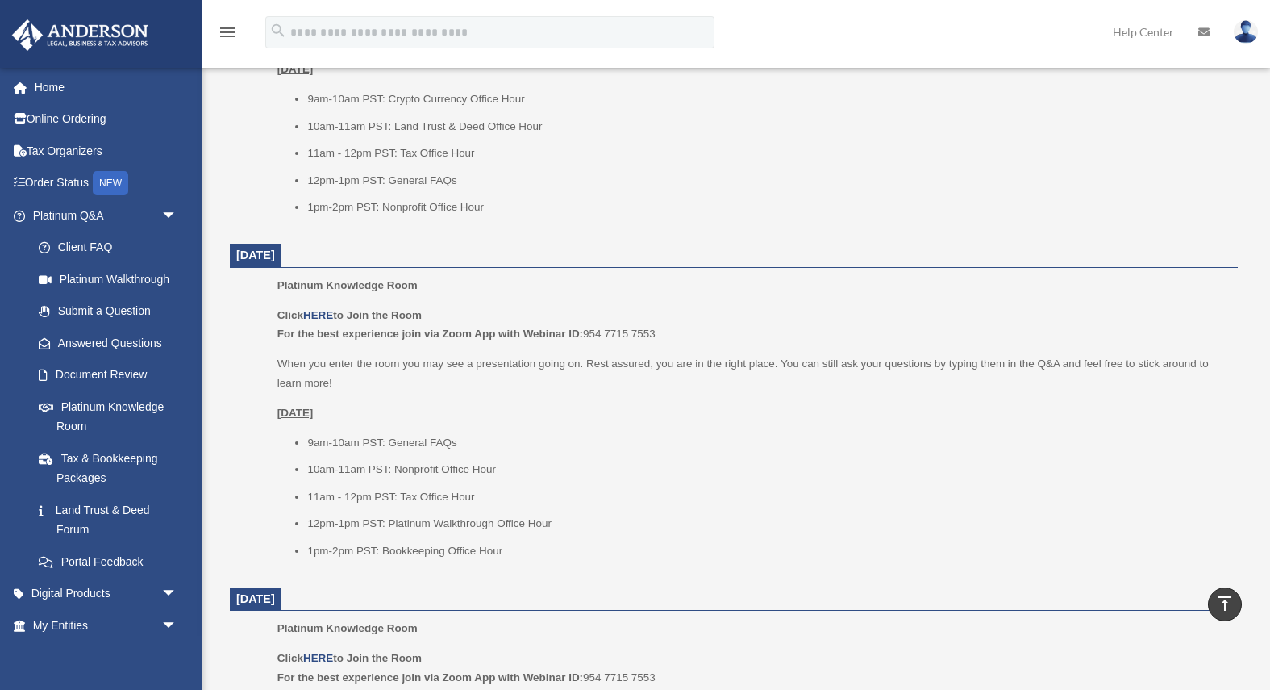
click at [452, 536] on ul "9am-10am PST: General FAQs 10am-11am PST: Nonprofit Office Hour 11am - 12pm PST…" at bounding box center [751, 496] width 949 height 127
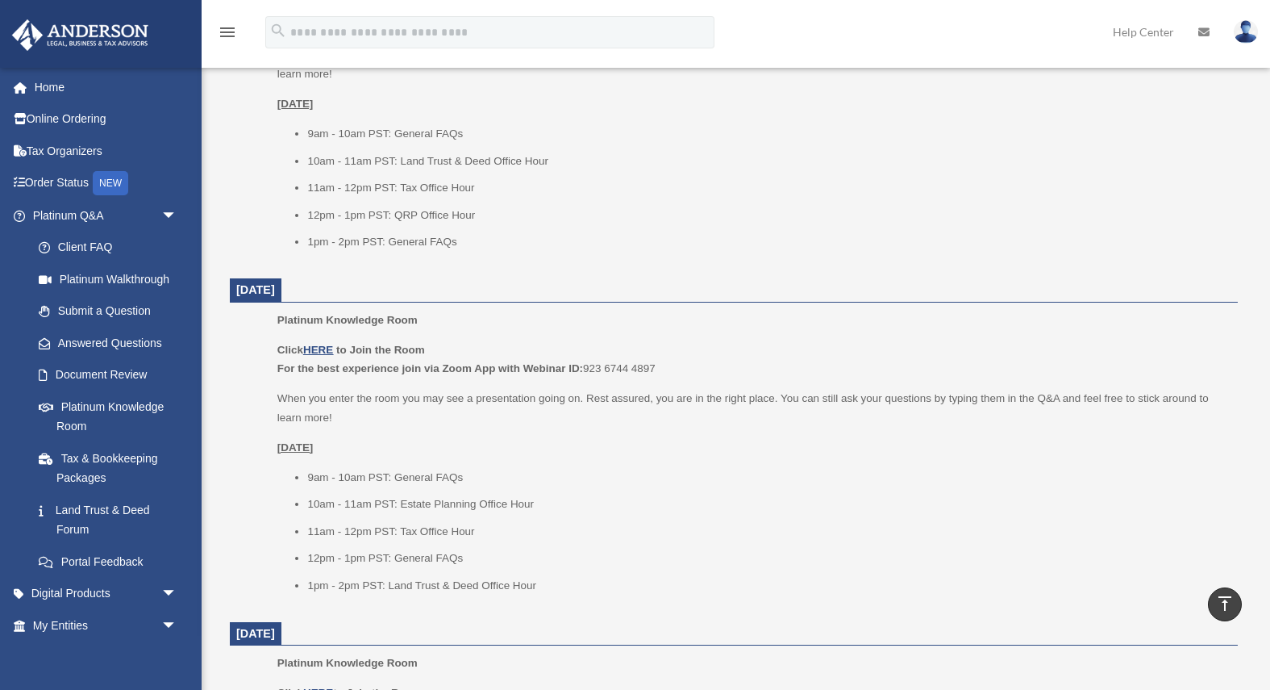
scroll to position [1461, 0]
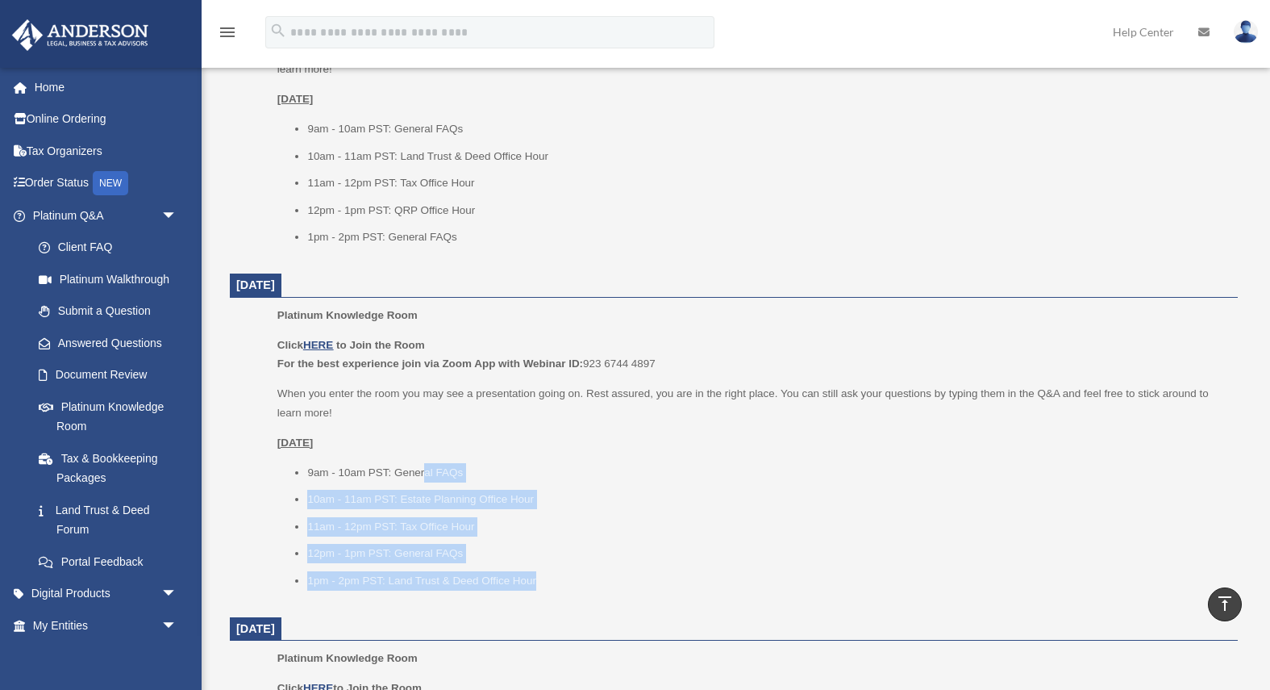
drag, startPoint x: 423, startPoint y: 464, endPoint x: 538, endPoint y: 584, distance: 166.0
click at [538, 584] on ul "9am - 10am PST: General FAQs 10am - 11am PST: Estate Planning Office Hour 11am …" at bounding box center [751, 526] width 949 height 127
click at [538, 584] on li "1pm - 2pm PST: Land Trust & Deed Office Hour" at bounding box center [766, 580] width 919 height 19
drag, startPoint x: 557, startPoint y: 573, endPoint x: 301, endPoint y: 466, distance: 278.0
click at [301, 466] on ul "9am - 10am PST: General FAQs 10am - 11am PST: Estate Planning Office Hour 11am …" at bounding box center [751, 526] width 949 height 127
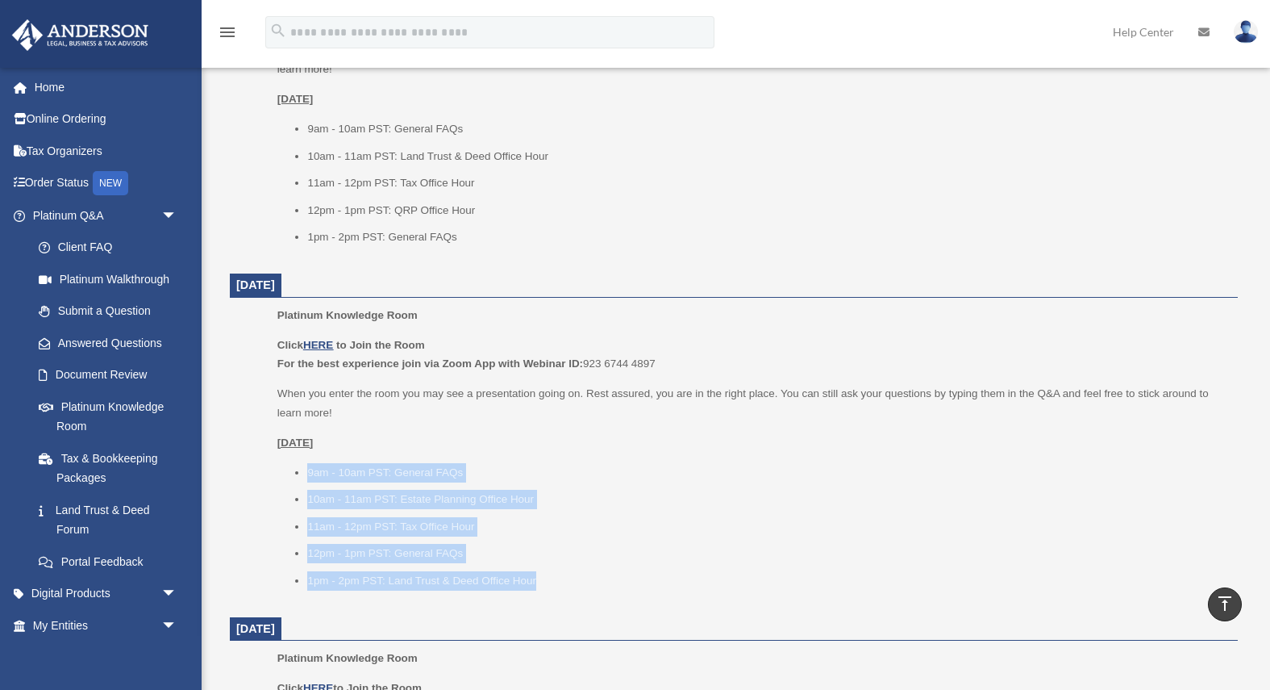
click at [307, 466] on li "9am - 10am PST: General FAQs" at bounding box center [766, 472] width 919 height 19
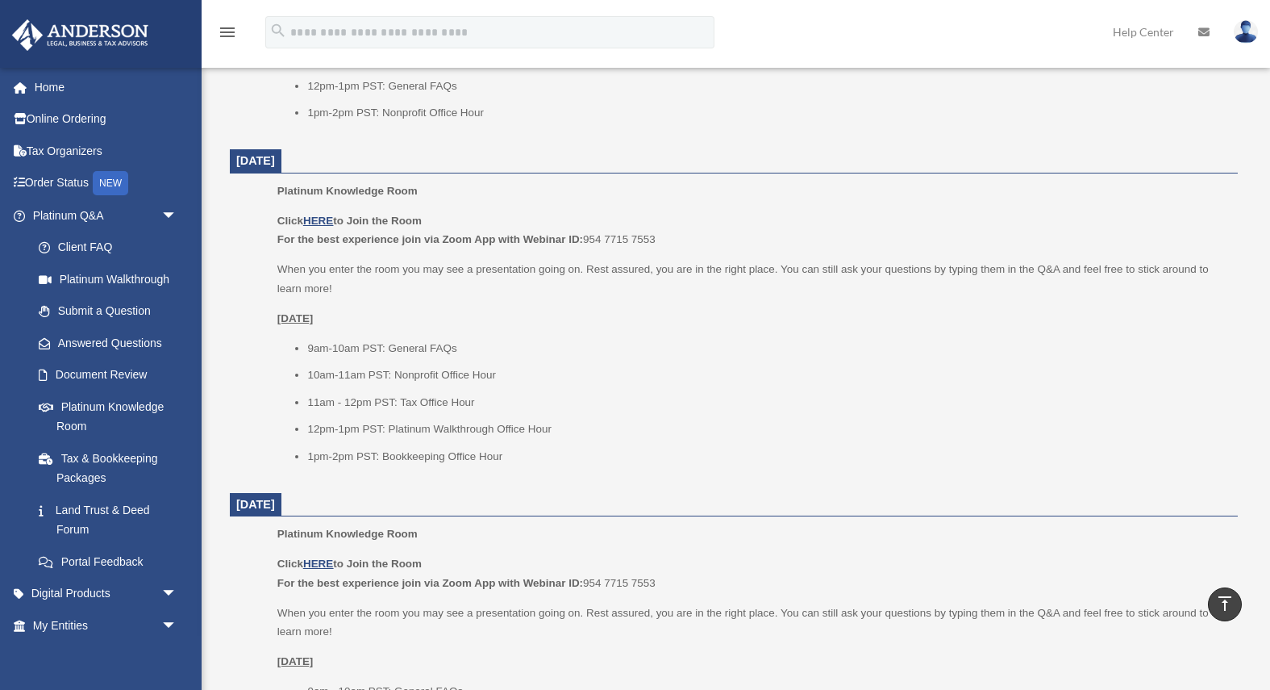
scroll to position [901, 0]
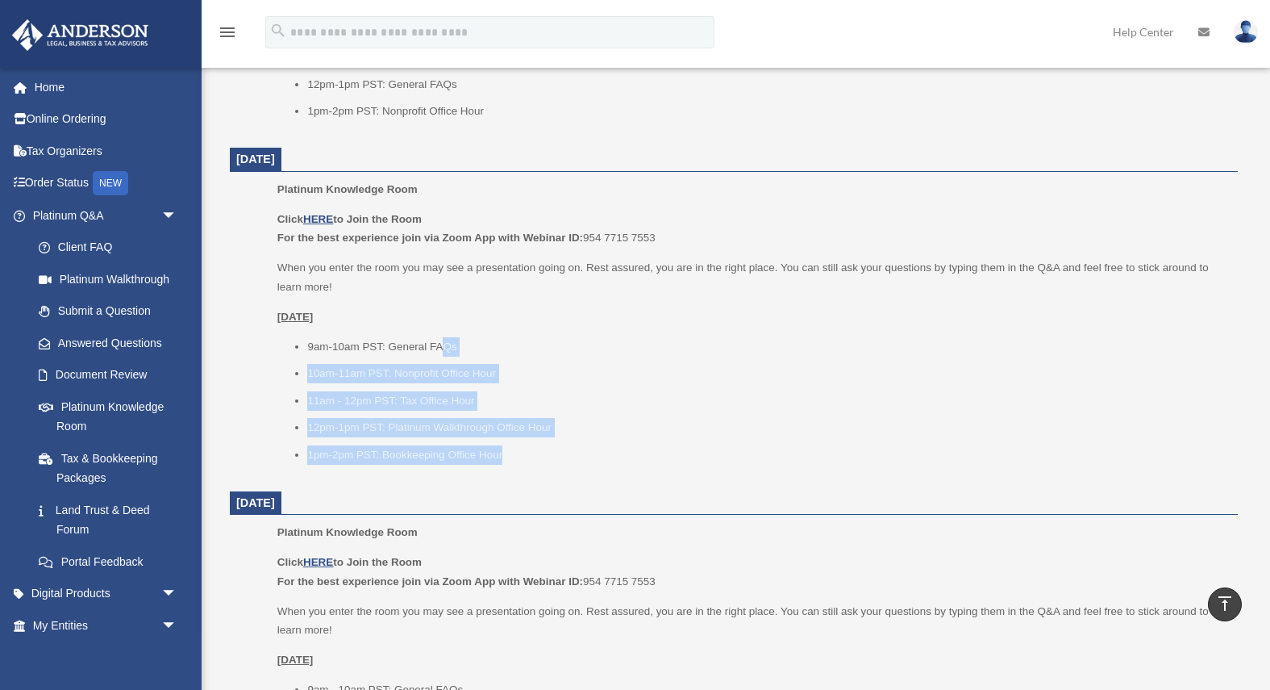
drag, startPoint x: 507, startPoint y: 466, endPoint x: 444, endPoint y: 348, distance: 133.8
click at [445, 348] on div "Platinum Knowledge Room Click HERE to Join the Room For the best experience joi…" at bounding box center [751, 327] width 949 height 295
click at [444, 348] on li "9am-10am PST: General FAQs" at bounding box center [766, 346] width 919 height 19
drag, startPoint x: 382, startPoint y: 348, endPoint x: 549, endPoint y: 457, distance: 199.3
click at [549, 457] on ul "9am-10am PST: General FAQs 10am-11am PST: Nonprofit Office Hour 11am - 12pm PST…" at bounding box center [751, 400] width 949 height 127
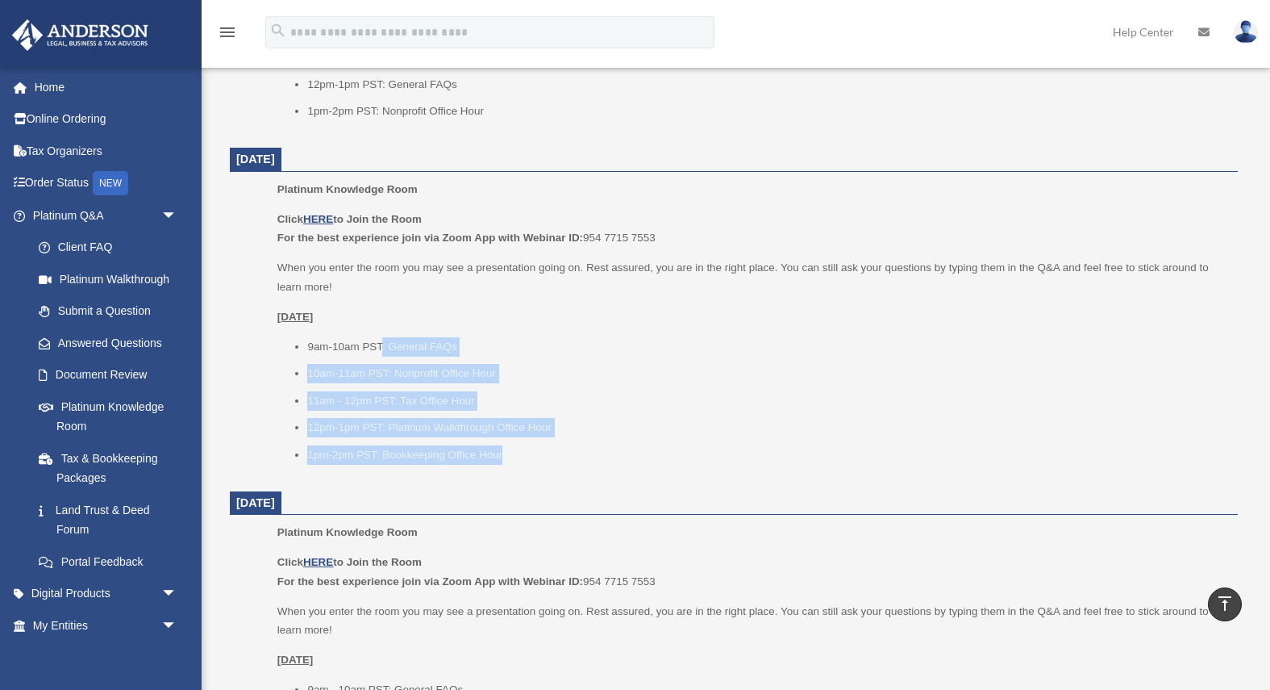
click at [549, 457] on li "1pm-2pm PST: Bookkeeping Office Hour" at bounding box center [766, 454] width 919 height 19
drag, startPoint x: 536, startPoint y: 457, endPoint x: 483, endPoint y: 350, distance: 118.7
click at [483, 351] on ul "9am-10am PST: General FAQs 10am-11am PST: Nonprofit Office Hour 11am - 12pm PST…" at bounding box center [751, 400] width 949 height 127
click at [483, 350] on li "9am-10am PST: General FAQs" at bounding box center [766, 346] width 919 height 19
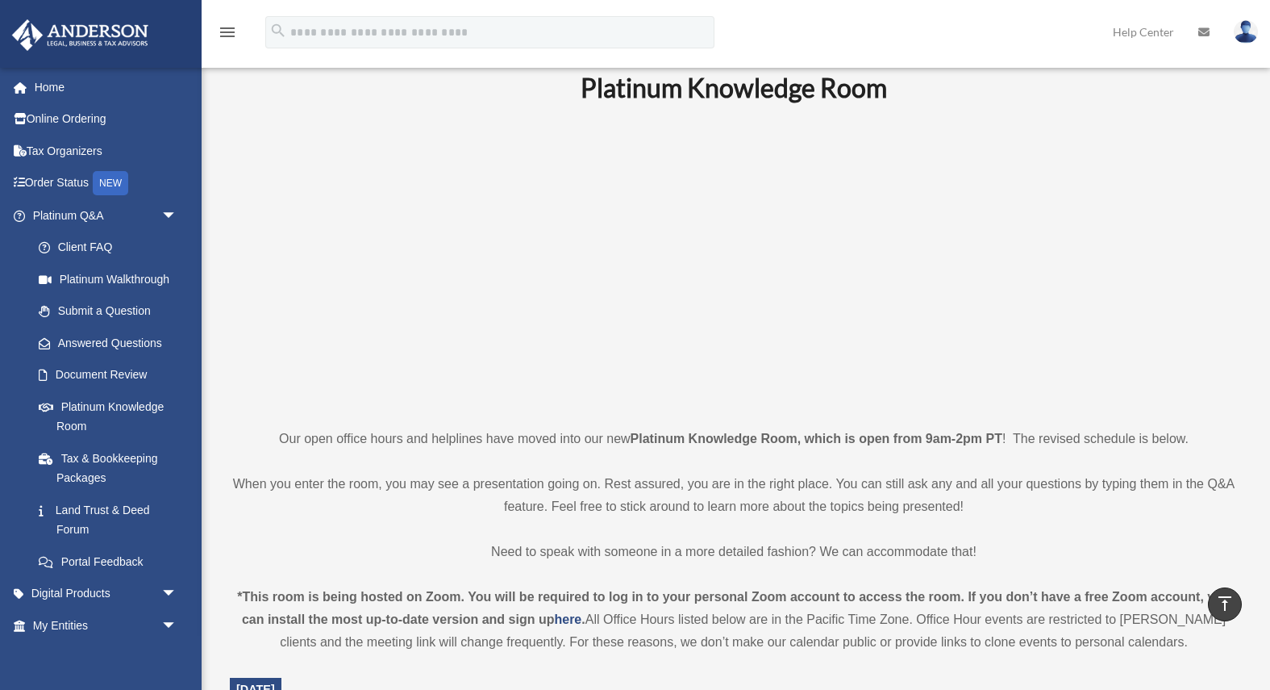
scroll to position [0, 0]
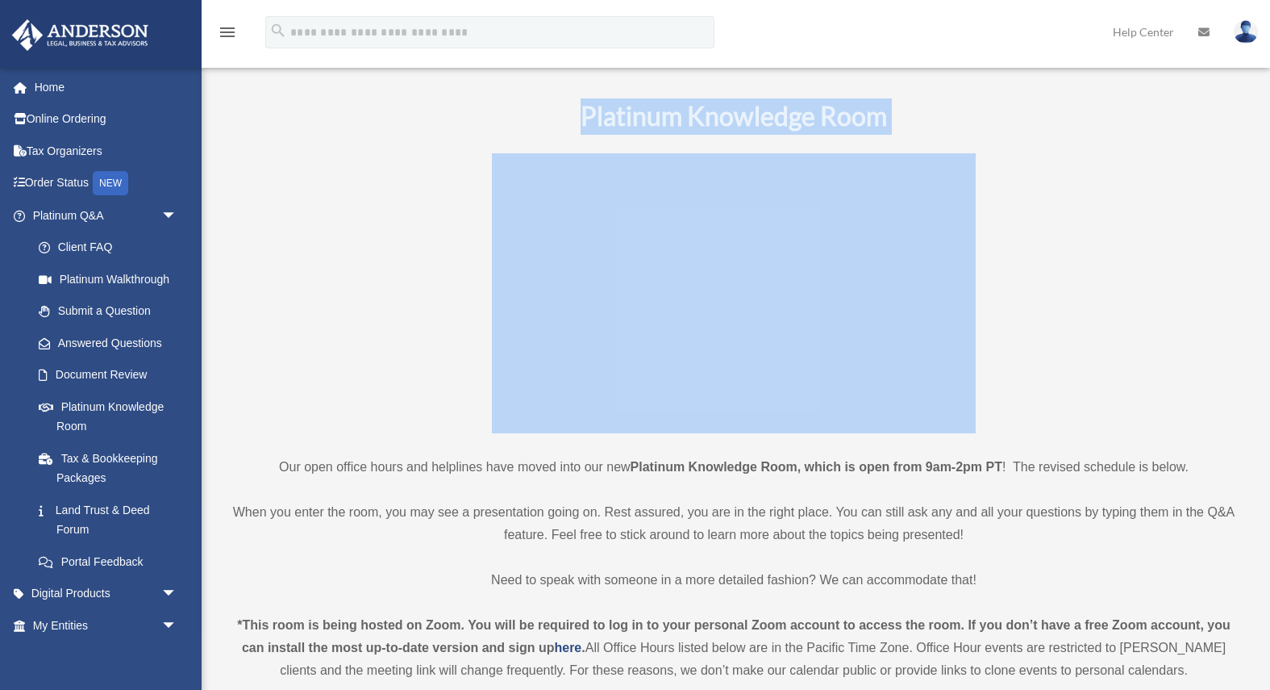
drag, startPoint x: 538, startPoint y: 119, endPoint x: 1019, endPoint y: 385, distance: 550.2
click at [1019, 385] on p at bounding box center [734, 293] width 1008 height 280
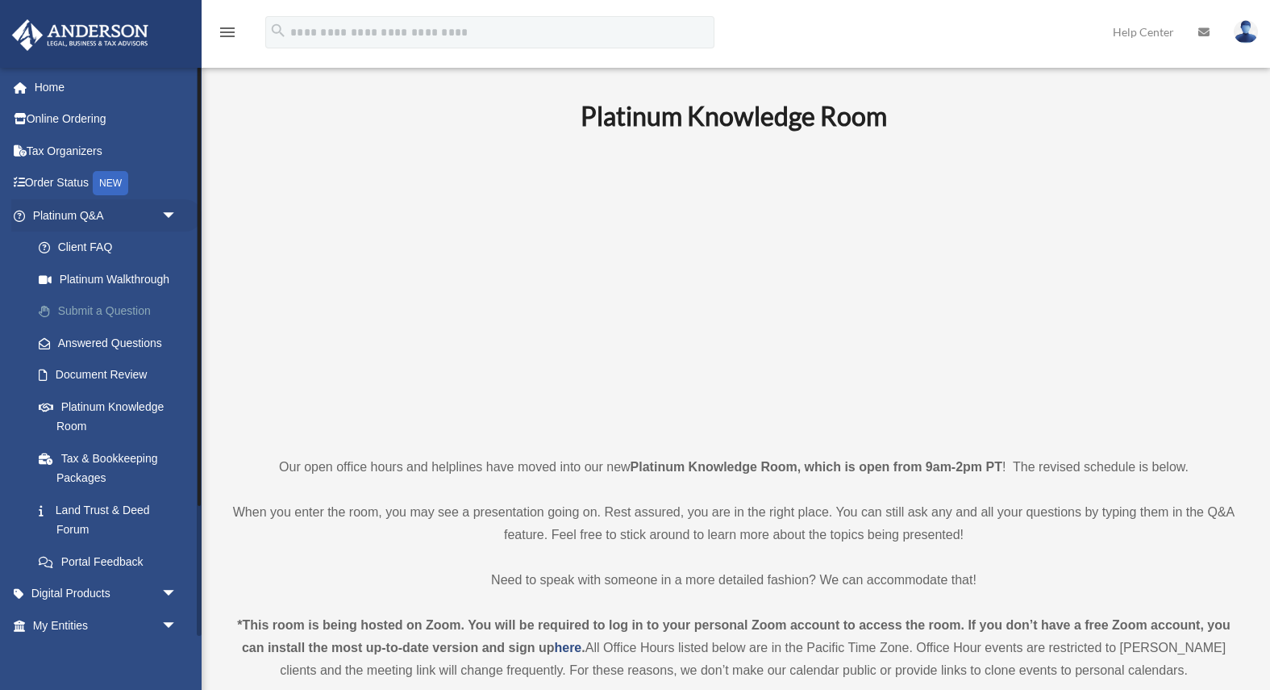
click at [110, 310] on link "Submit a Question" at bounding box center [112, 311] width 179 height 32
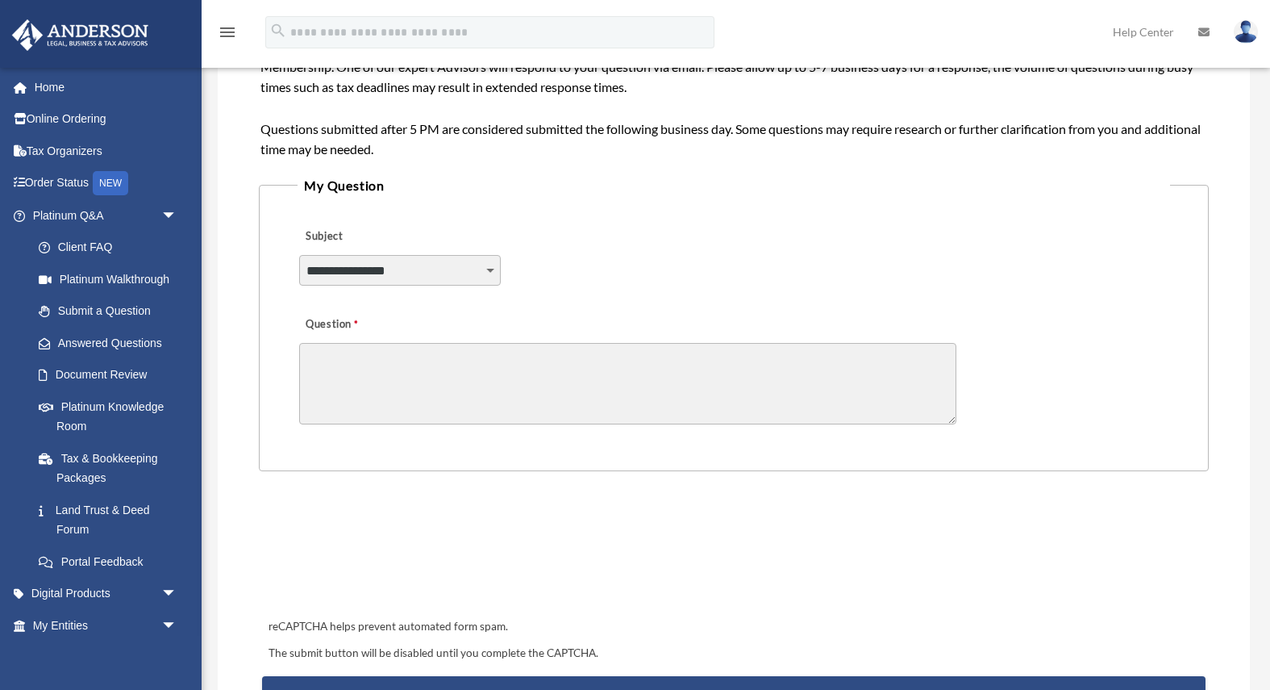
scroll to position [351, 0]
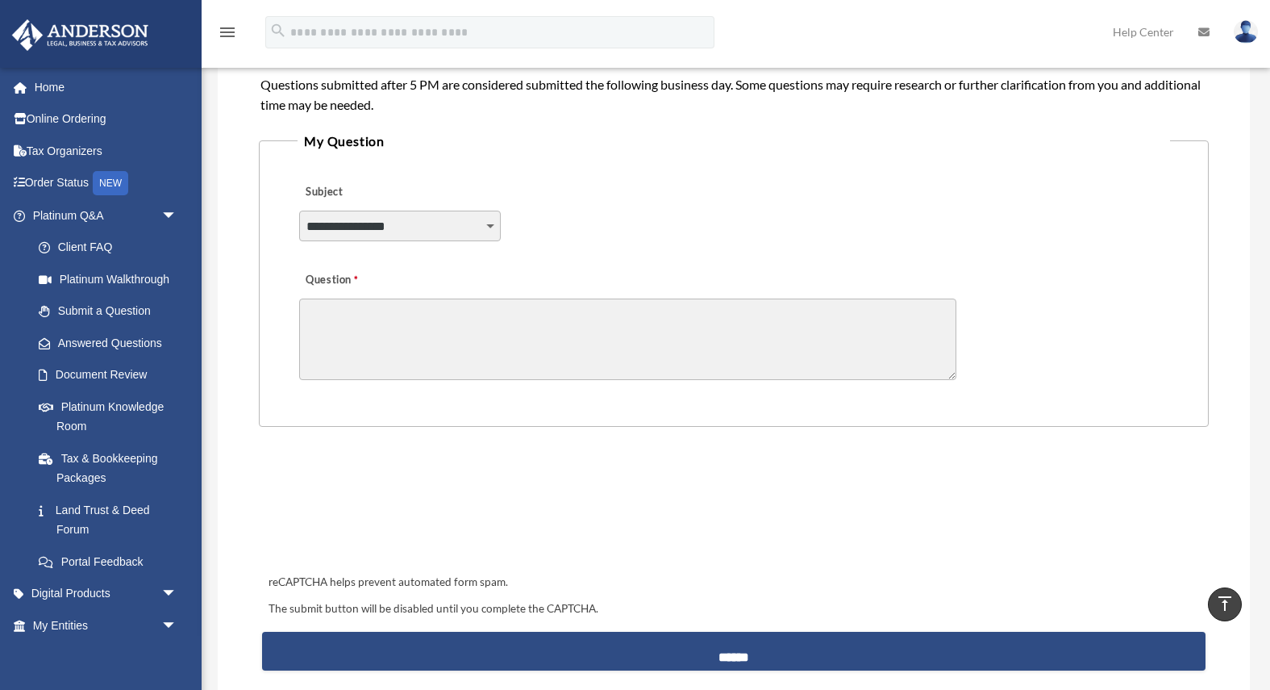
click at [436, 220] on select "**********" at bounding box center [400, 226] width 202 height 31
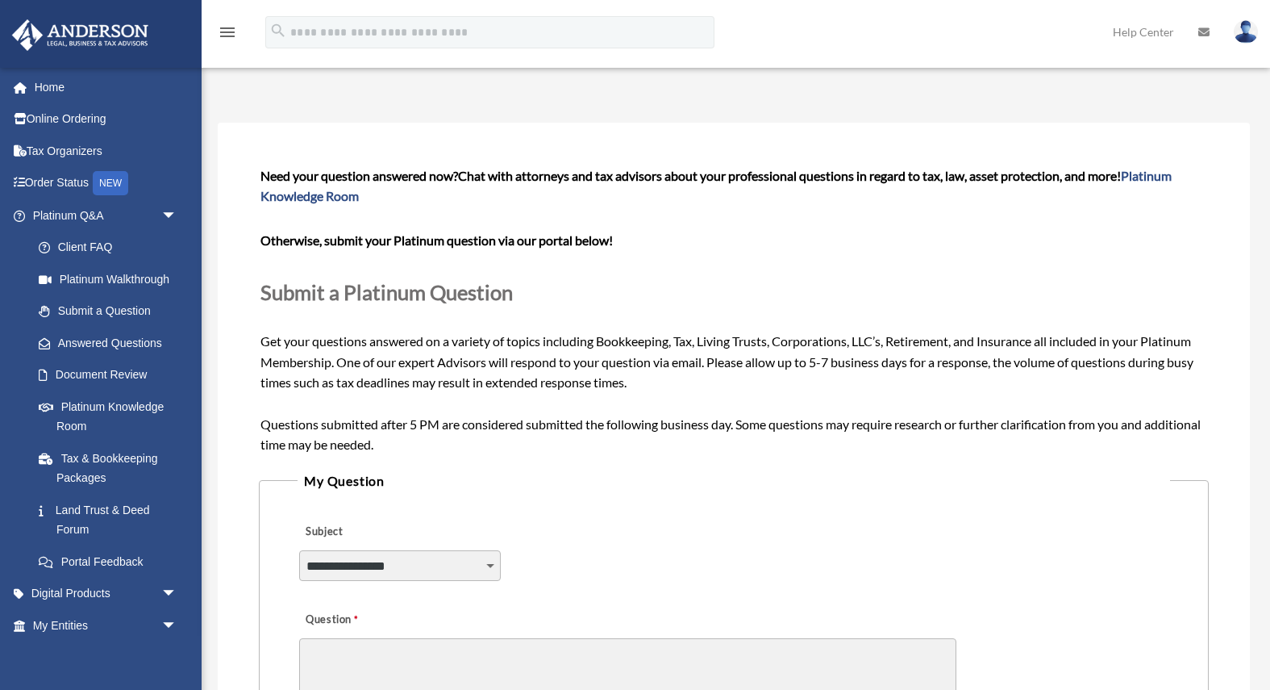
scroll to position [0, 0]
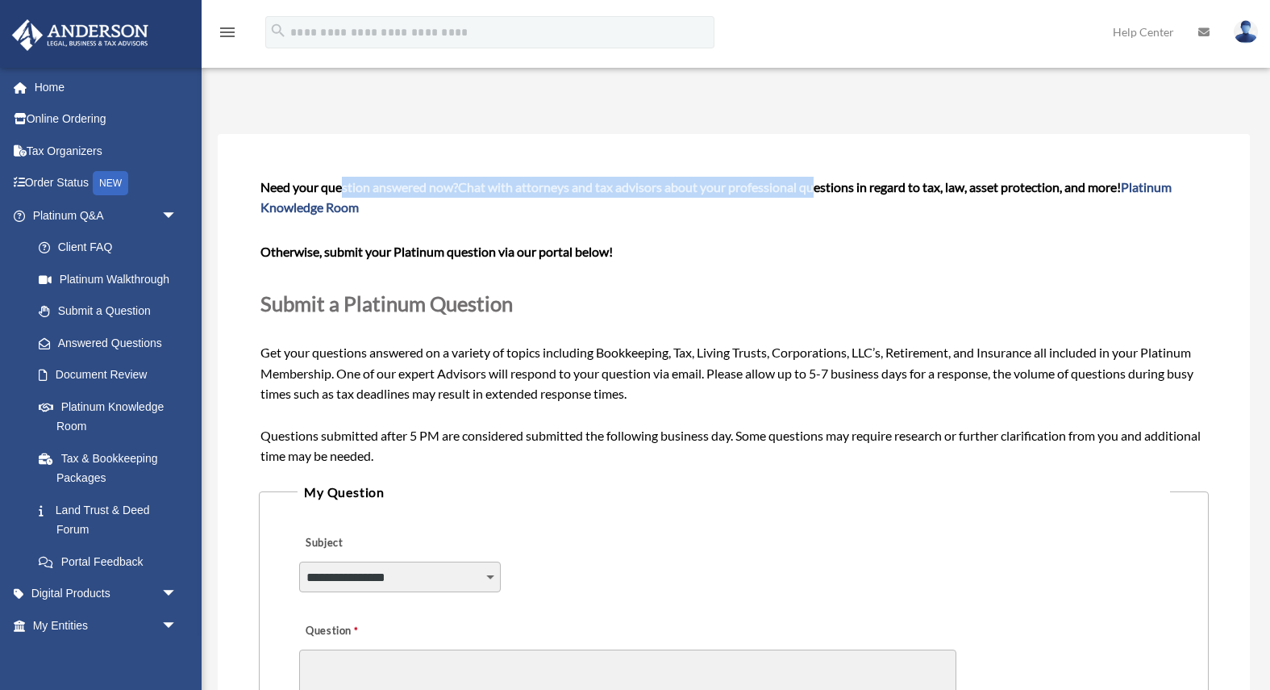
drag, startPoint x: 345, startPoint y: 182, endPoint x: 819, endPoint y: 183, distance: 474.3
click at [819, 183] on span "Need your question answered now? Chat with attorneys and tax advisors about you…" at bounding box center [734, 321] width 947 height 285
click at [819, 183] on span "Chat with attorneys and tax advisors about your professional questions in regar…" at bounding box center [716, 197] width 911 height 36
drag, startPoint x: 386, startPoint y: 183, endPoint x: 983, endPoint y: 181, distance: 596.9
click at [983, 181] on span "Need your question answered now? Chat with attorneys and tax advisors about you…" at bounding box center [734, 321] width 947 height 285
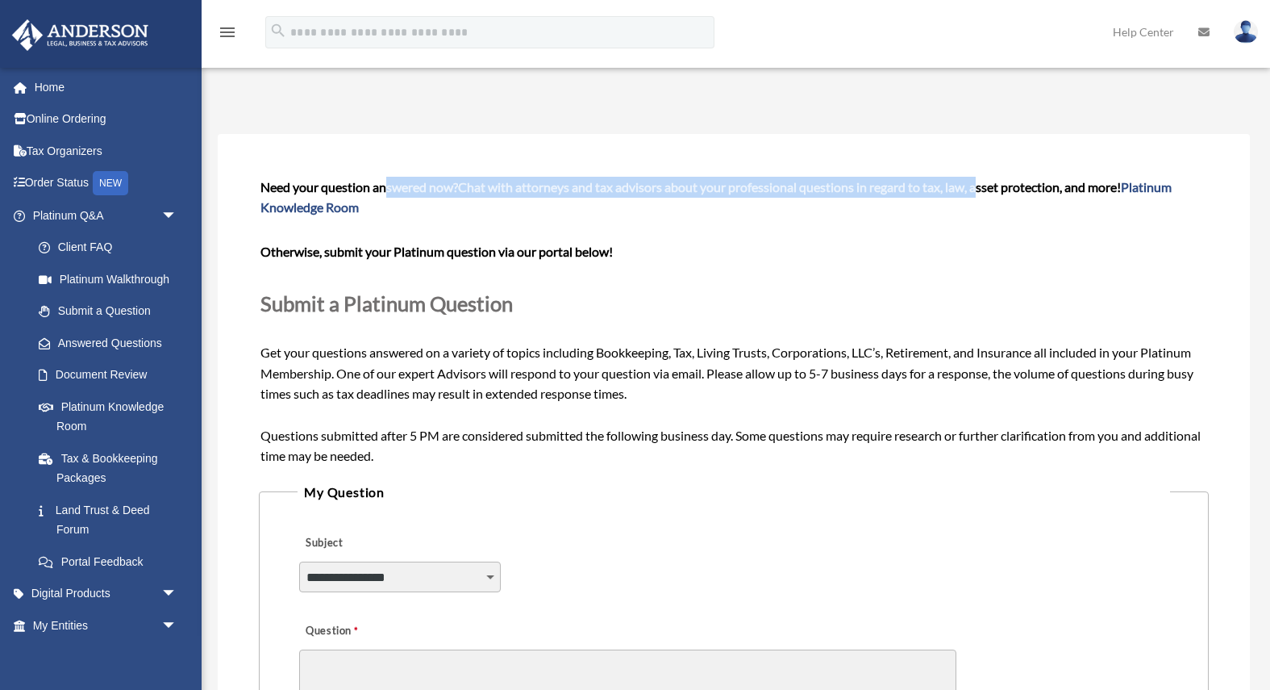
click at [983, 181] on span "Chat with attorneys and tax advisors about your professional questions in regar…" at bounding box center [716, 197] width 911 height 36
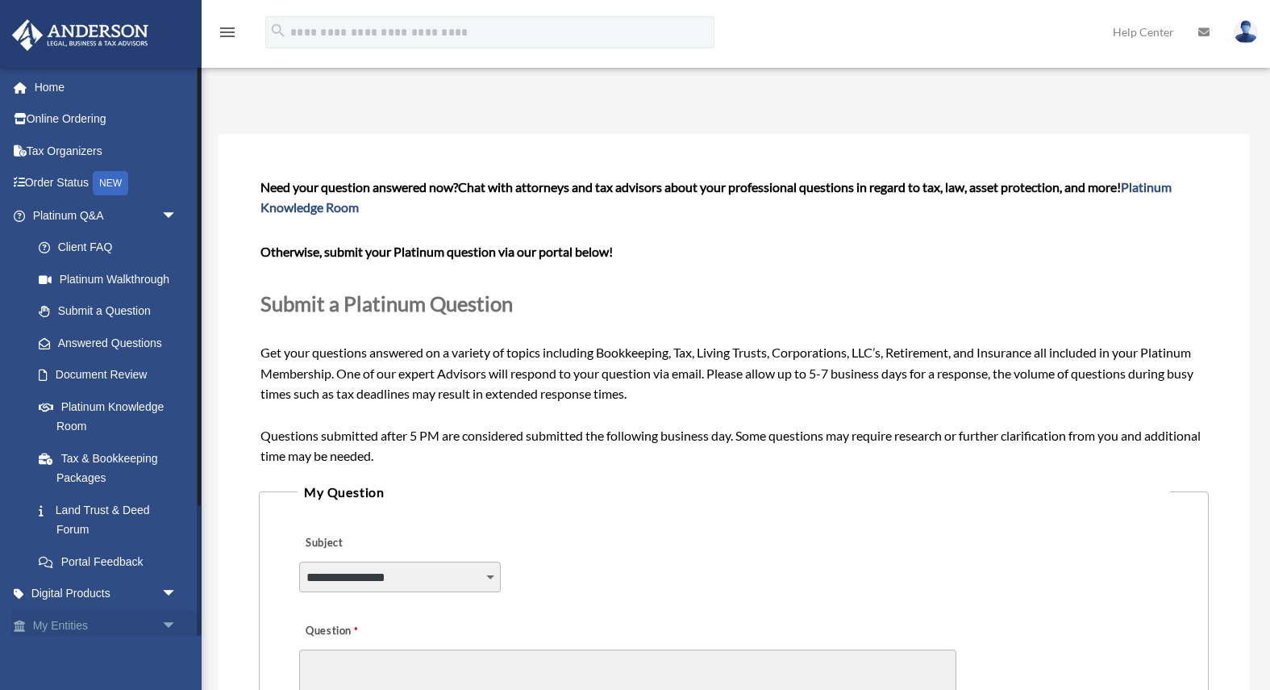
click at [161, 622] on span "arrow_drop_down" at bounding box center [177, 625] width 32 height 33
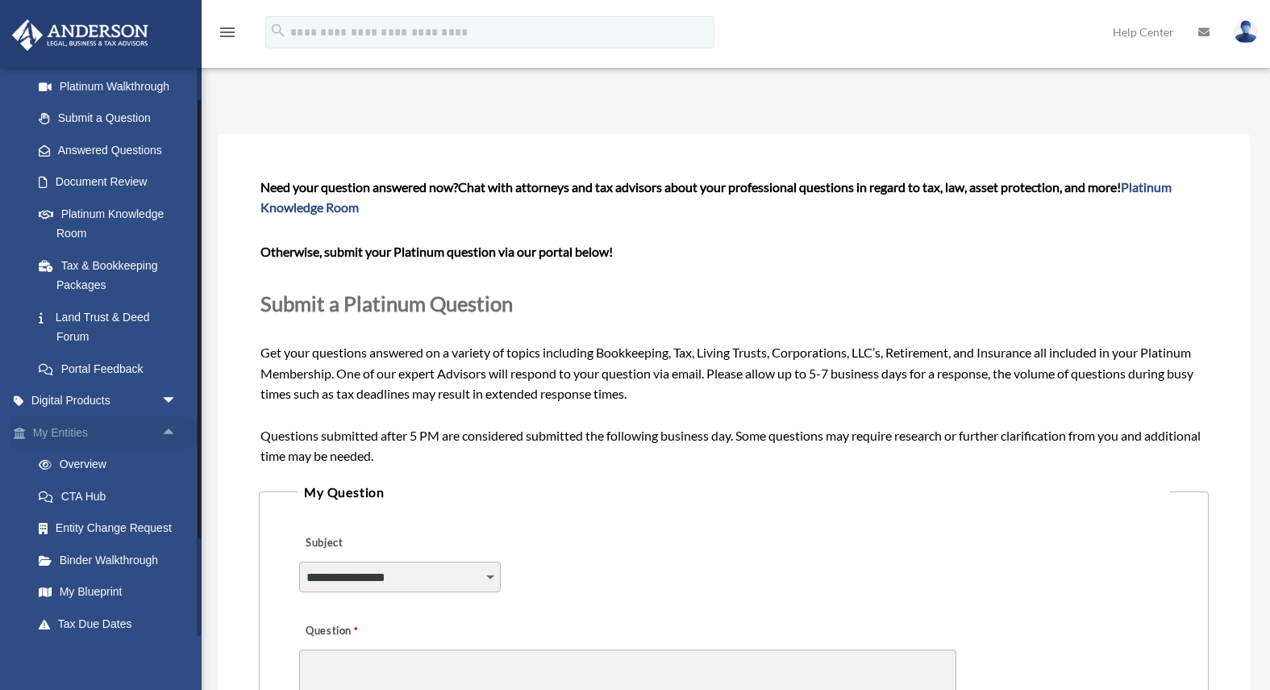
scroll to position [360, 0]
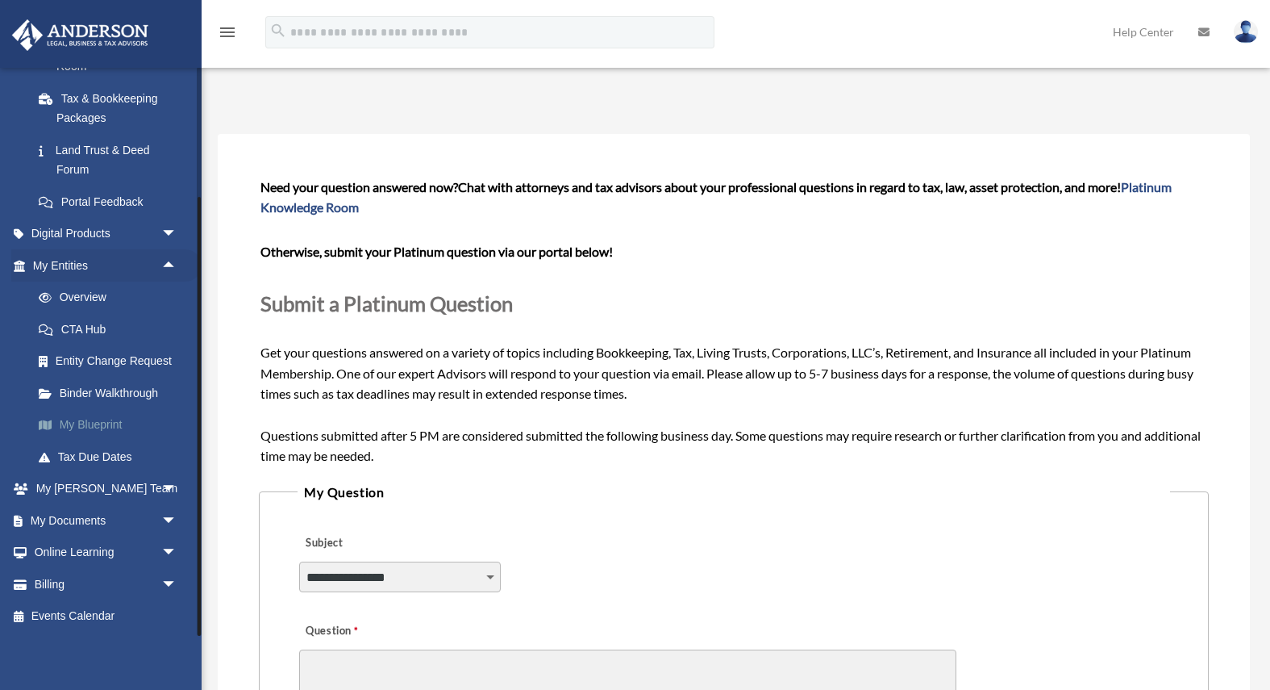
click at [105, 430] on link "My Blueprint" at bounding box center [112, 425] width 179 height 32
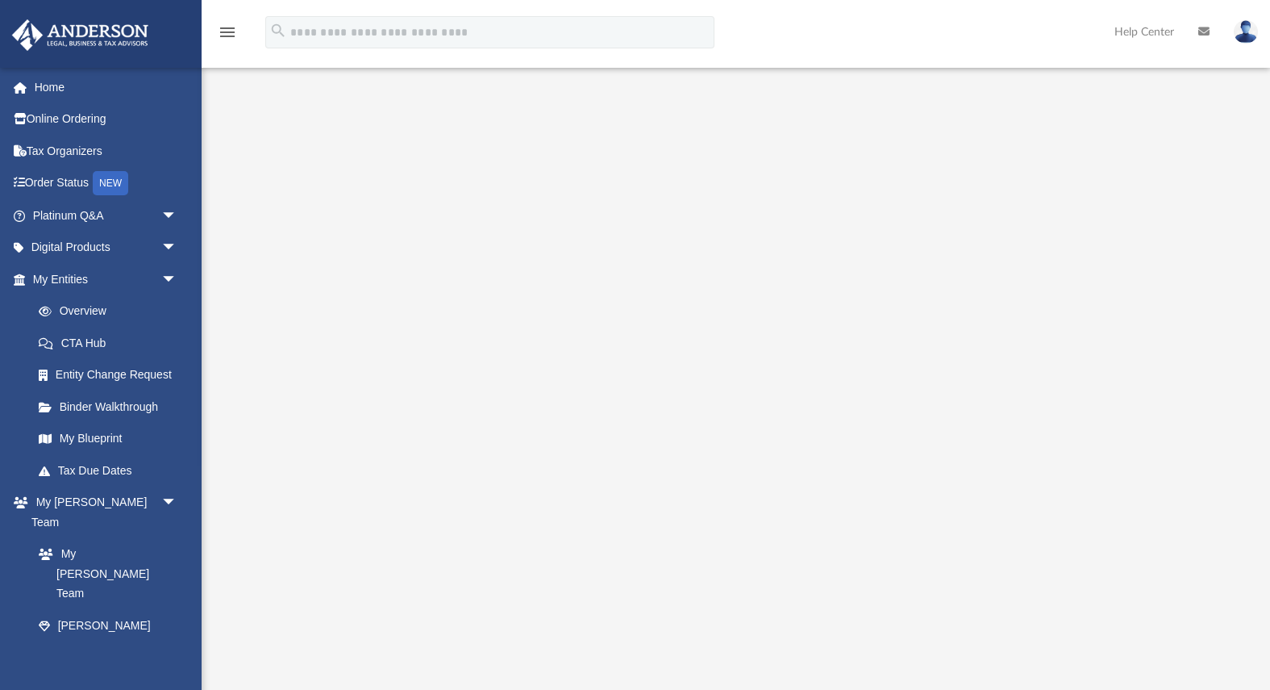
scroll to position [65, 0]
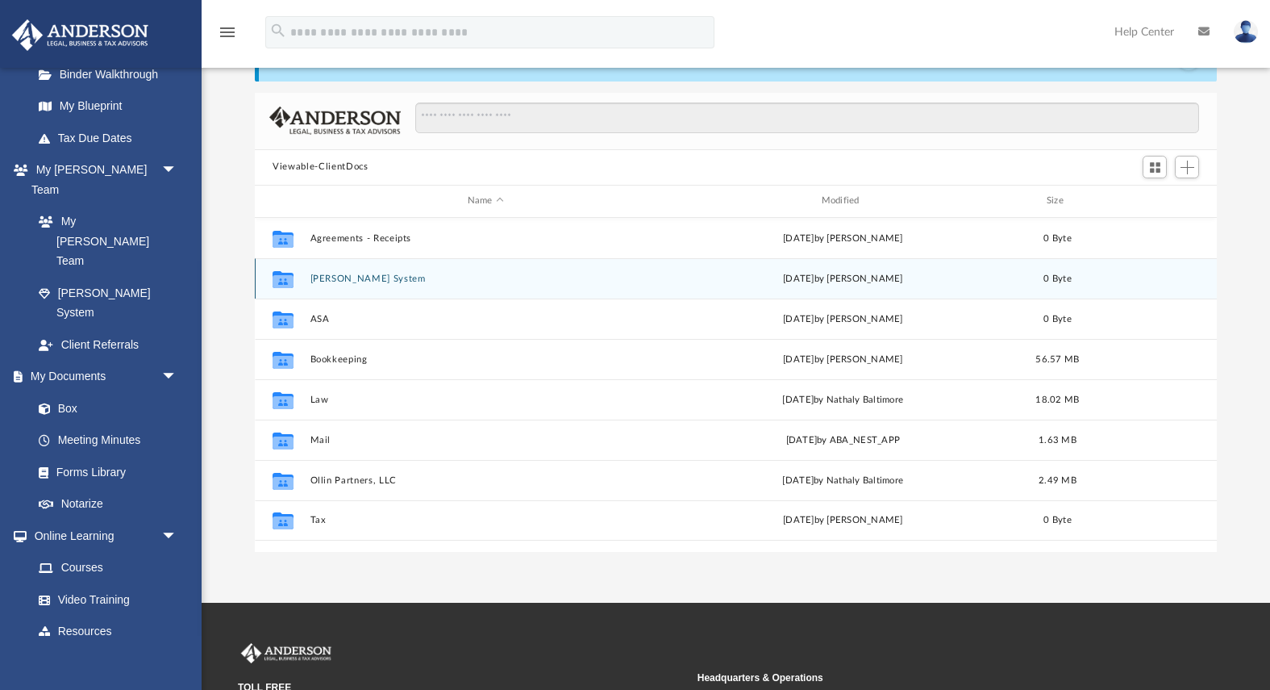
scroll to position [366, 961]
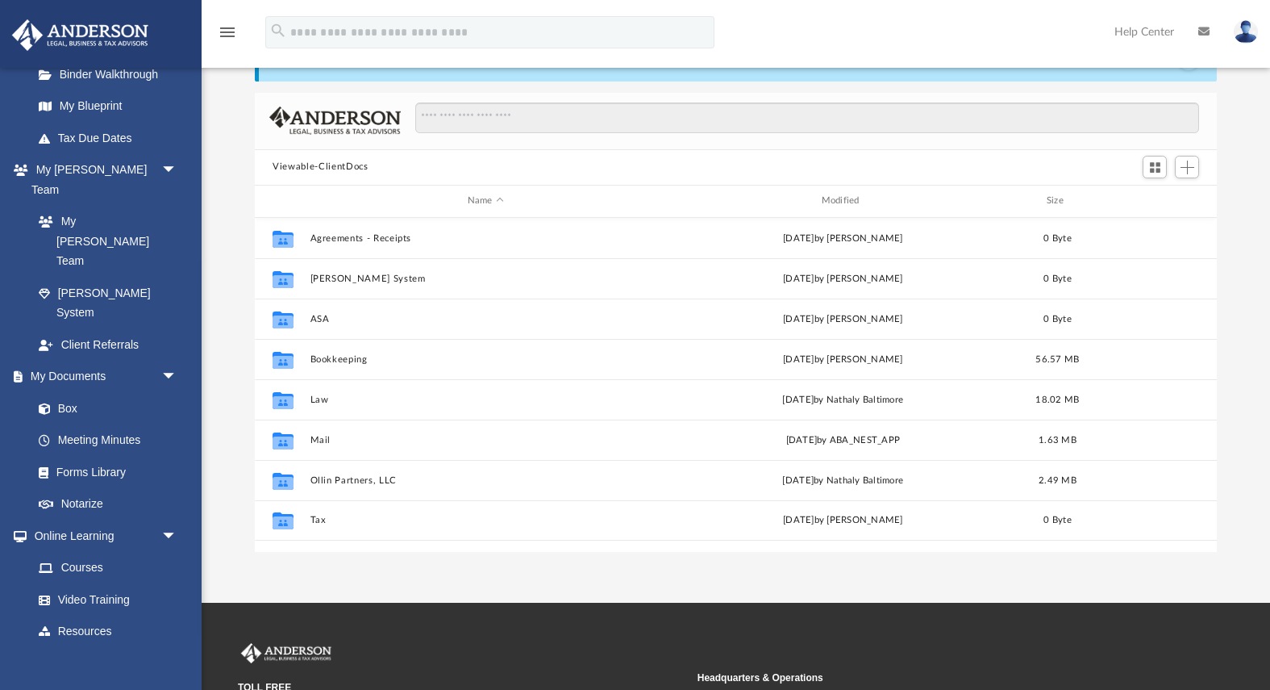
click at [1237, 40] on img at bounding box center [1246, 31] width 24 height 23
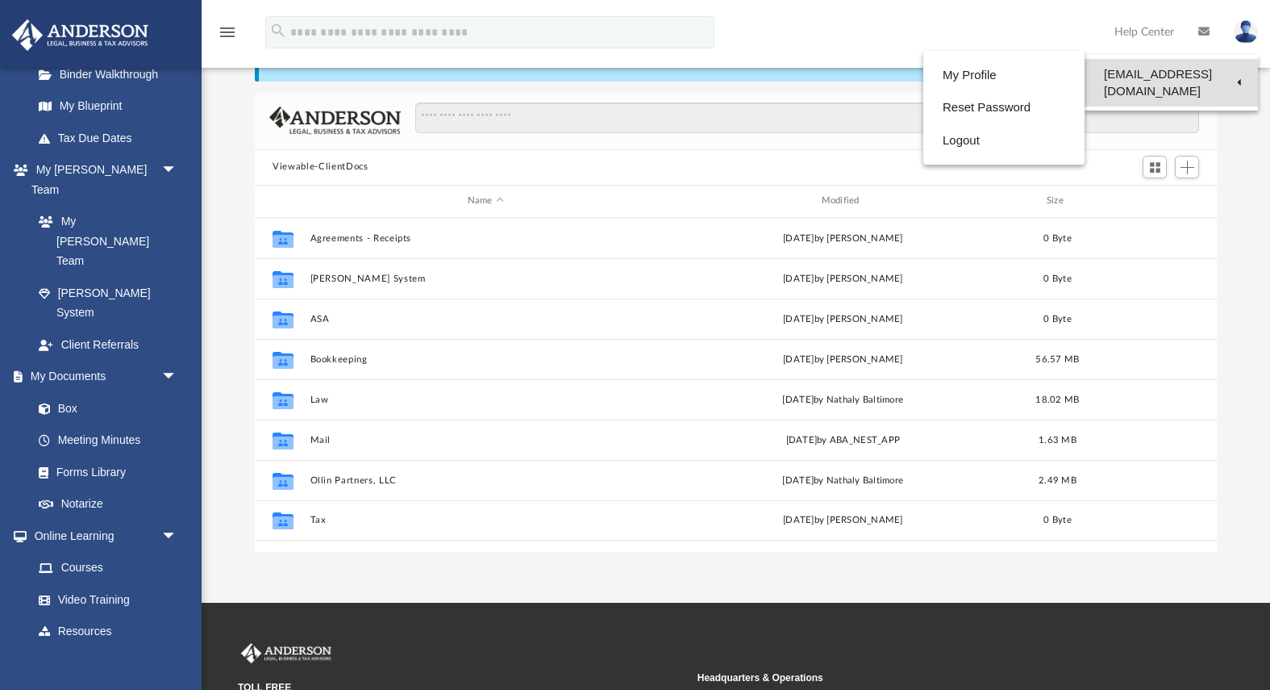
click at [1182, 81] on link "[EMAIL_ADDRESS][DOMAIN_NAME]" at bounding box center [1171, 83] width 173 height 48
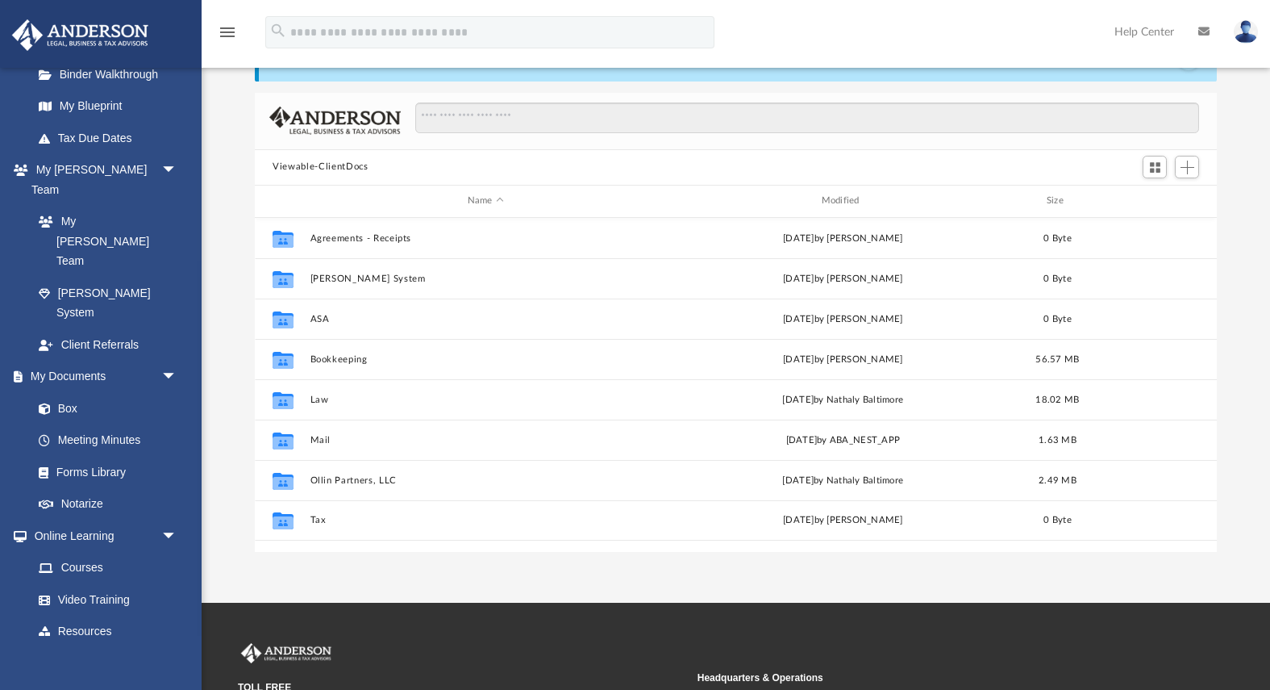
click at [1240, 43] on link at bounding box center [1246, 31] width 48 height 71
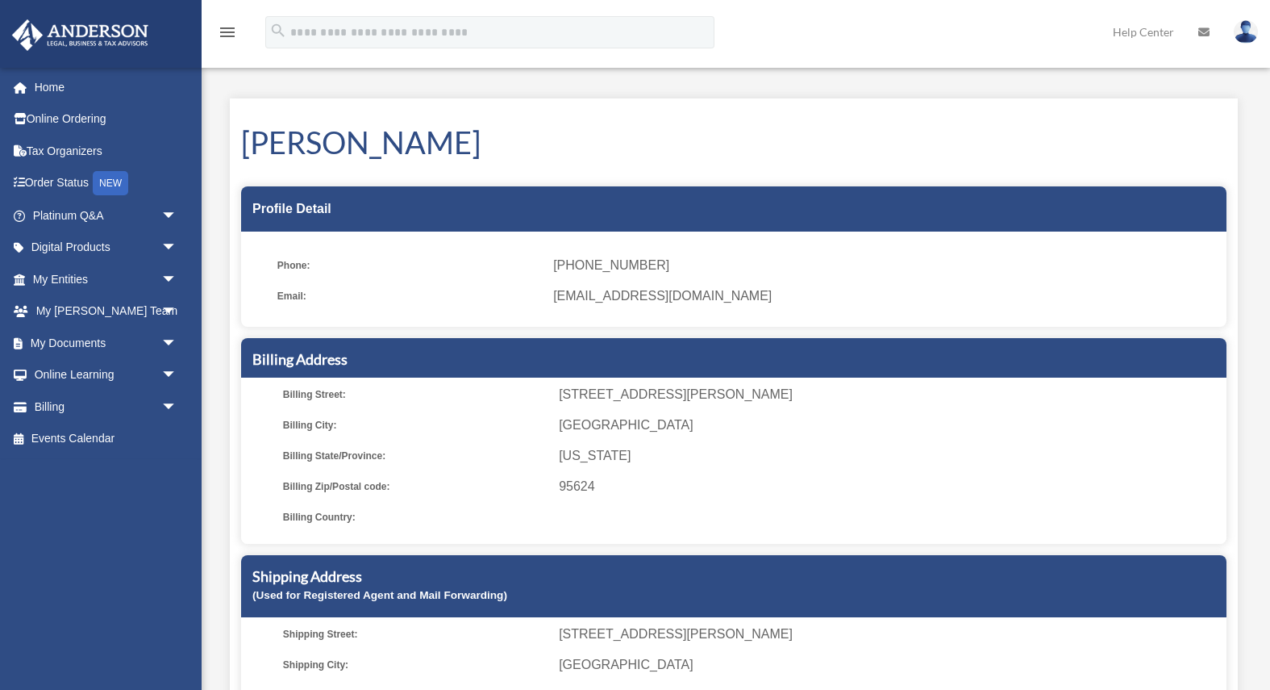
click at [1240, 35] on img at bounding box center [1246, 31] width 24 height 23
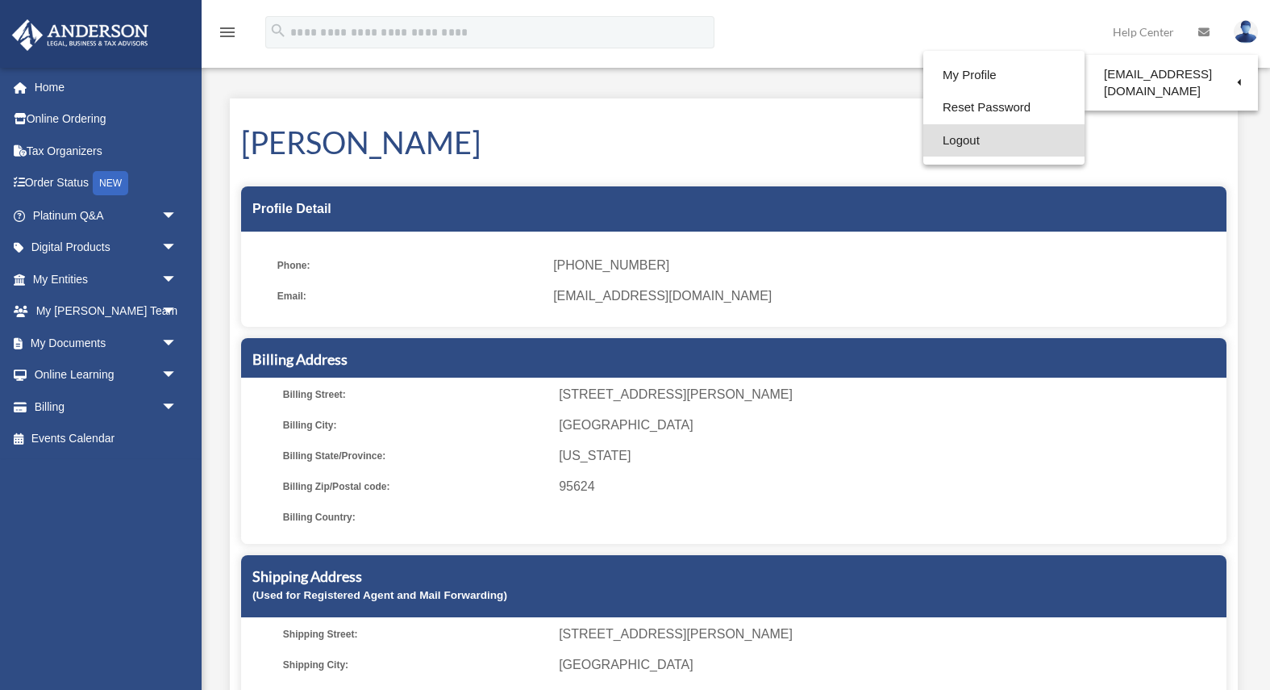
click at [965, 140] on link "Logout" at bounding box center [1004, 140] width 161 height 33
